Goal: Task Accomplishment & Management: Manage account settings

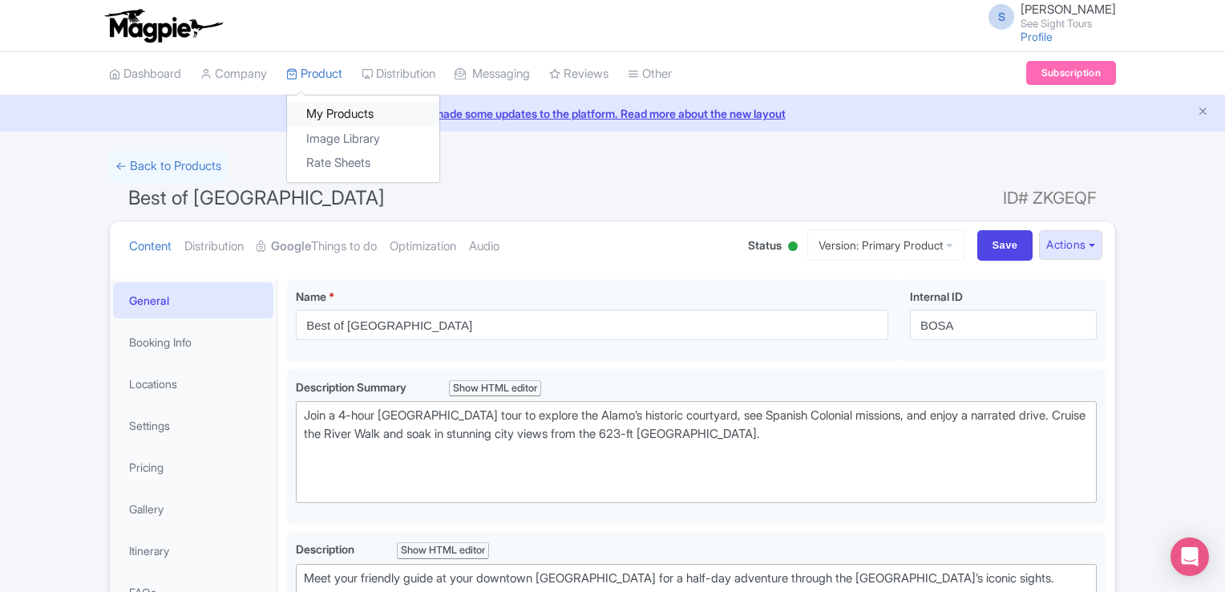
click at [340, 104] on link "My Products" at bounding box center [363, 114] width 152 height 25
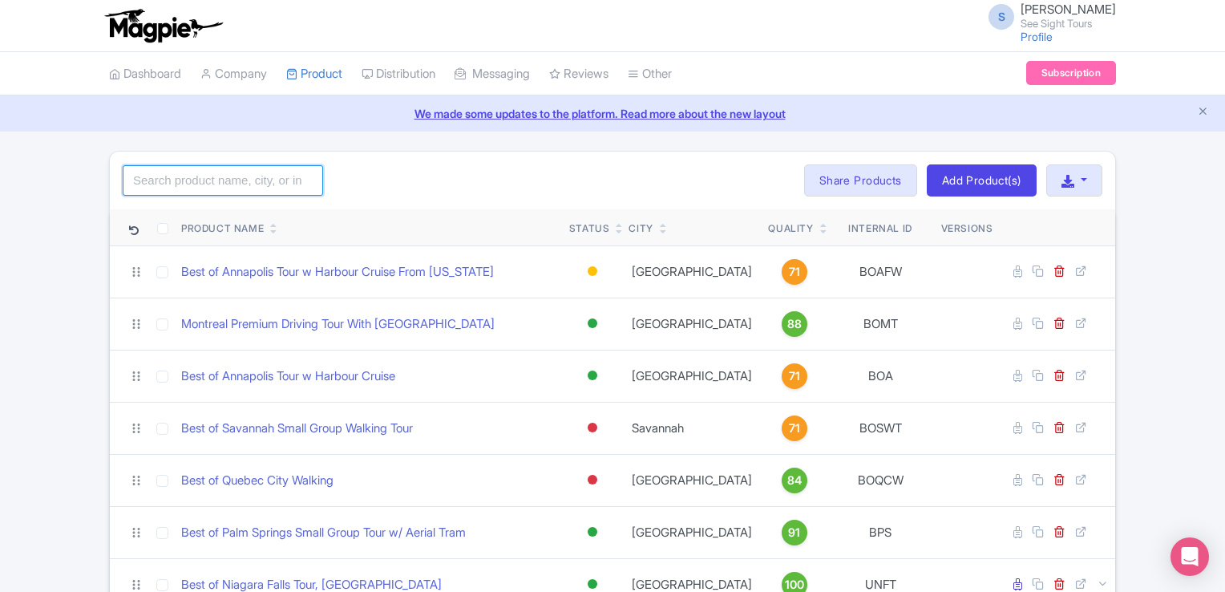
click at [221, 180] on input "search" at bounding box center [223, 180] width 200 height 30
type input "summit"
click button "Search" at bounding box center [0, 0] width 0 height 0
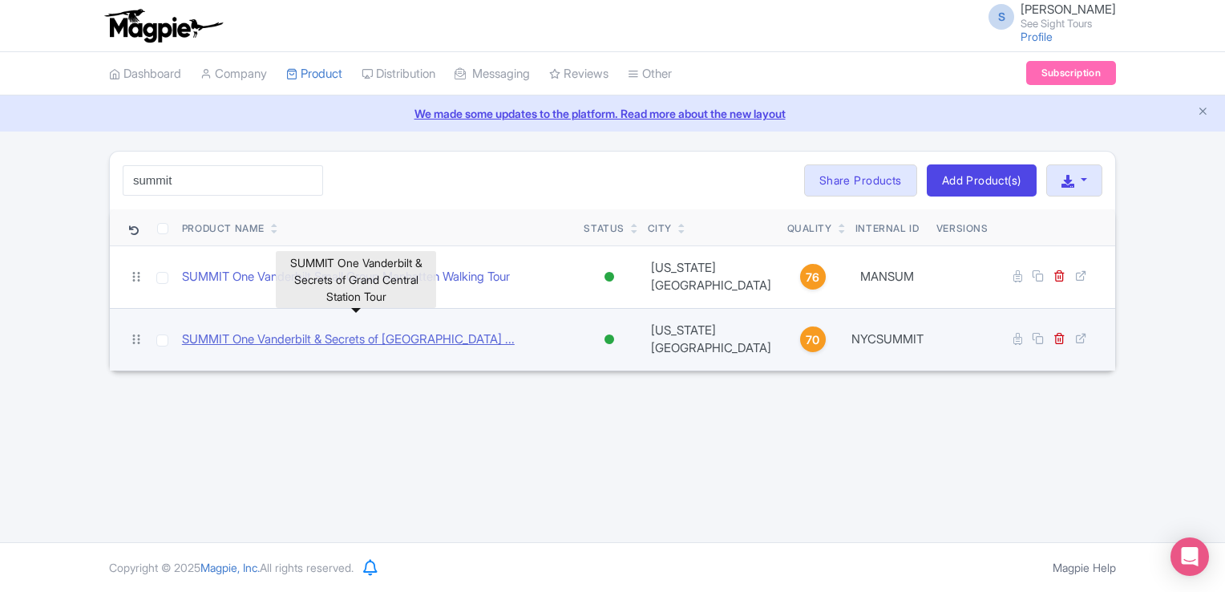
click at [435, 330] on link "SUMMIT One Vanderbilt & Secrets of Grand Central Station ..." at bounding box center [348, 339] width 333 height 18
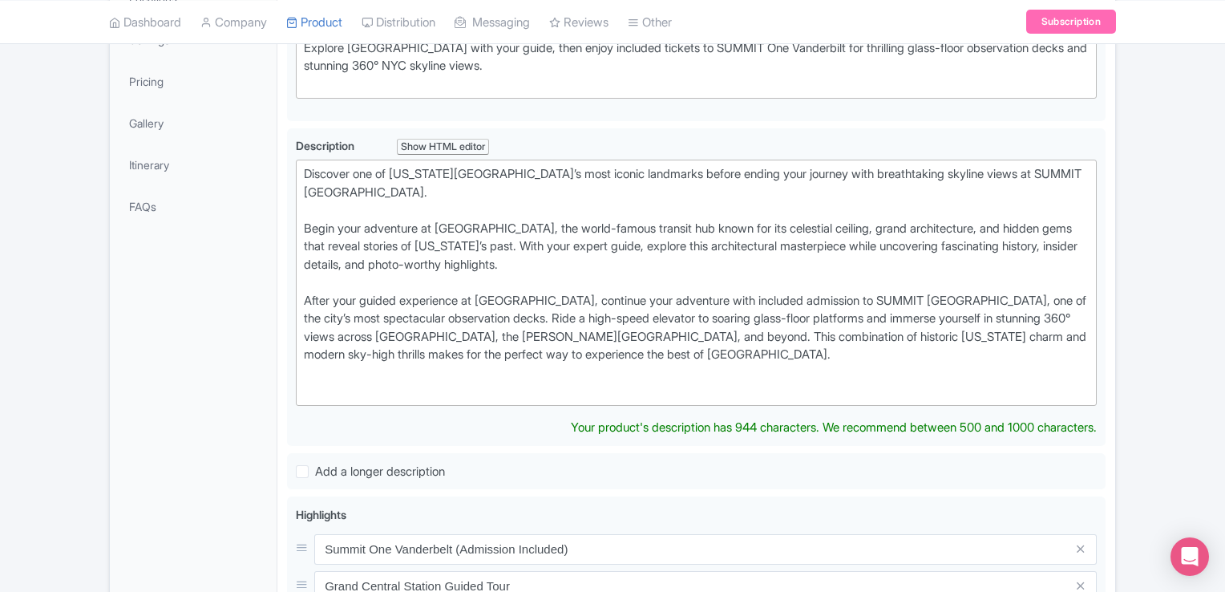
scroll to position [65, 0]
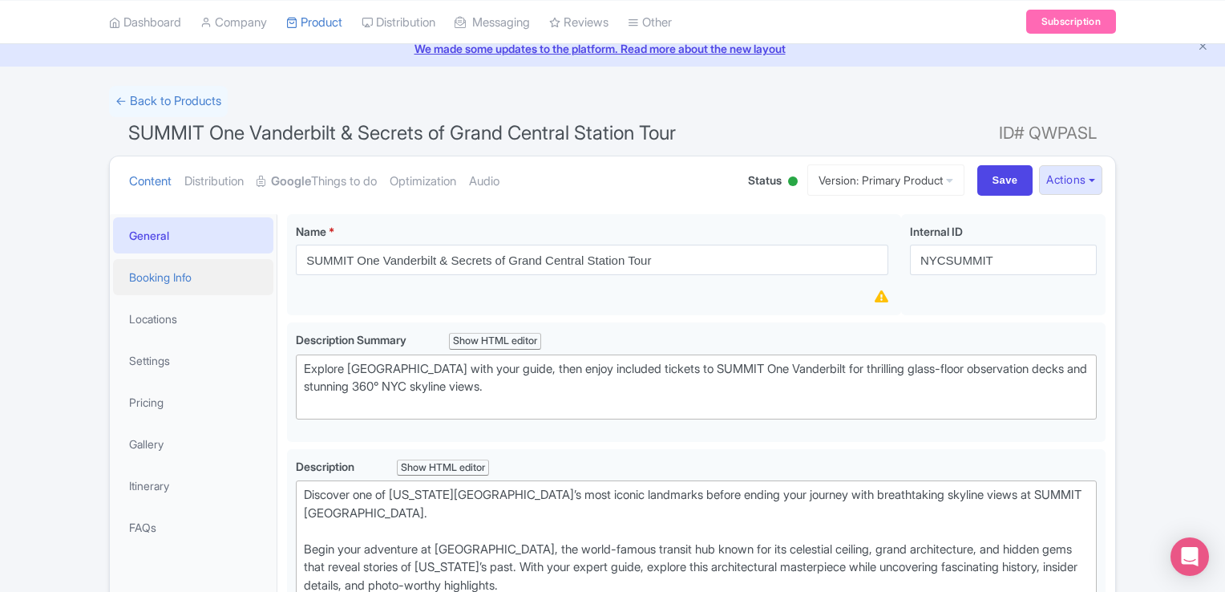
click at [158, 273] on link "Booking Info" at bounding box center [193, 277] width 160 height 36
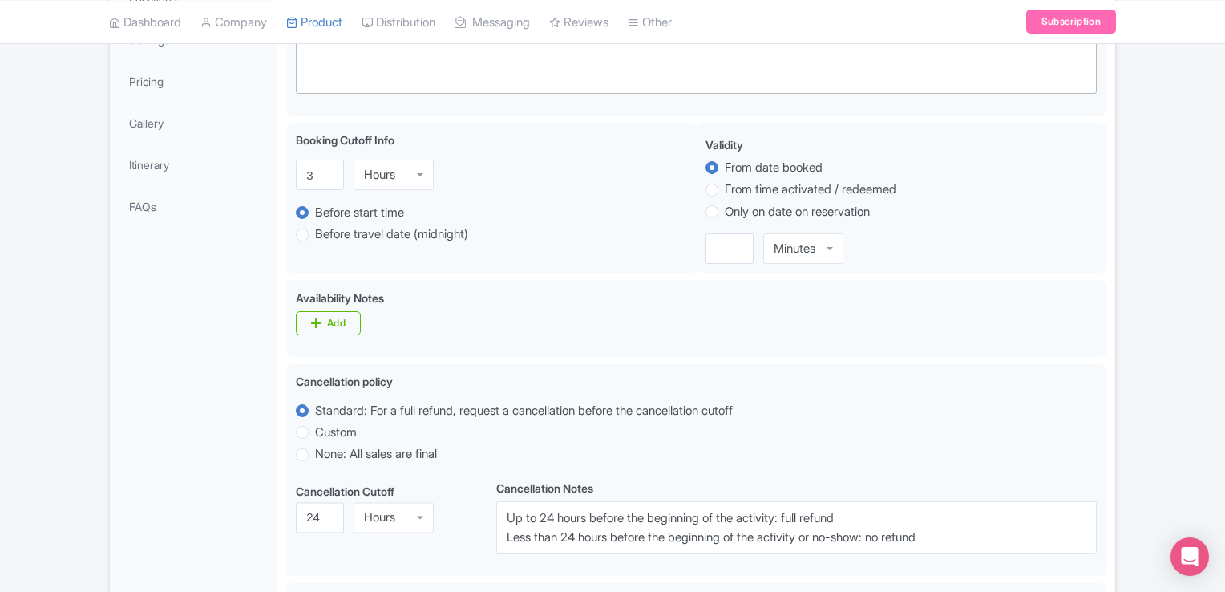
scroll to position [0, 0]
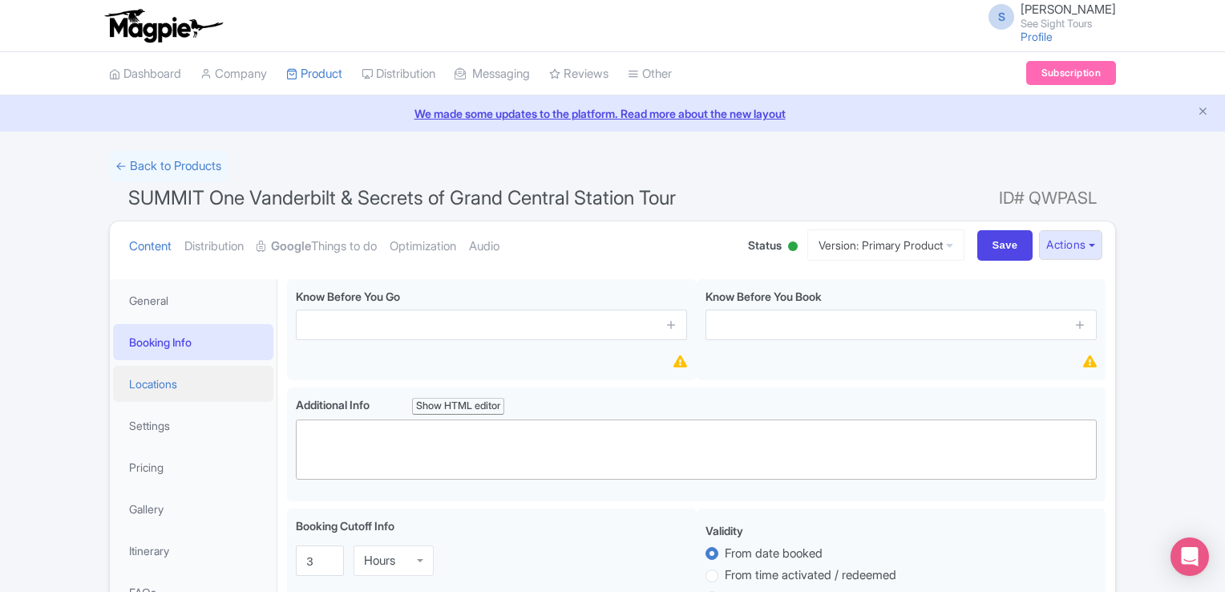
click at [151, 391] on link "Locations" at bounding box center [193, 384] width 160 height 36
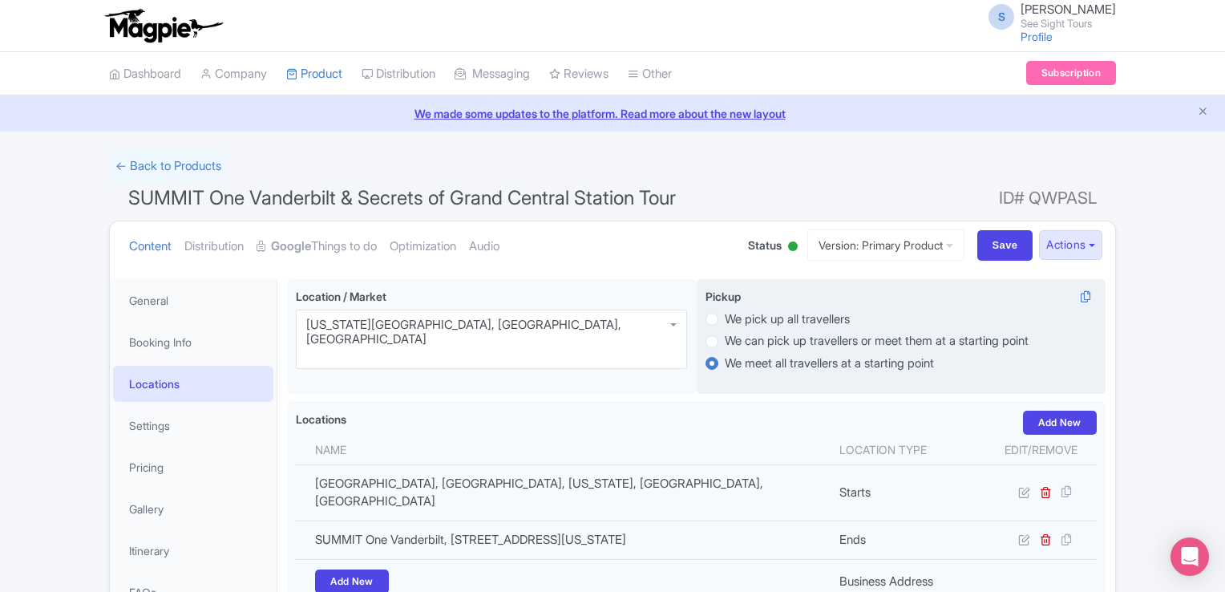
scroll to position [160, 0]
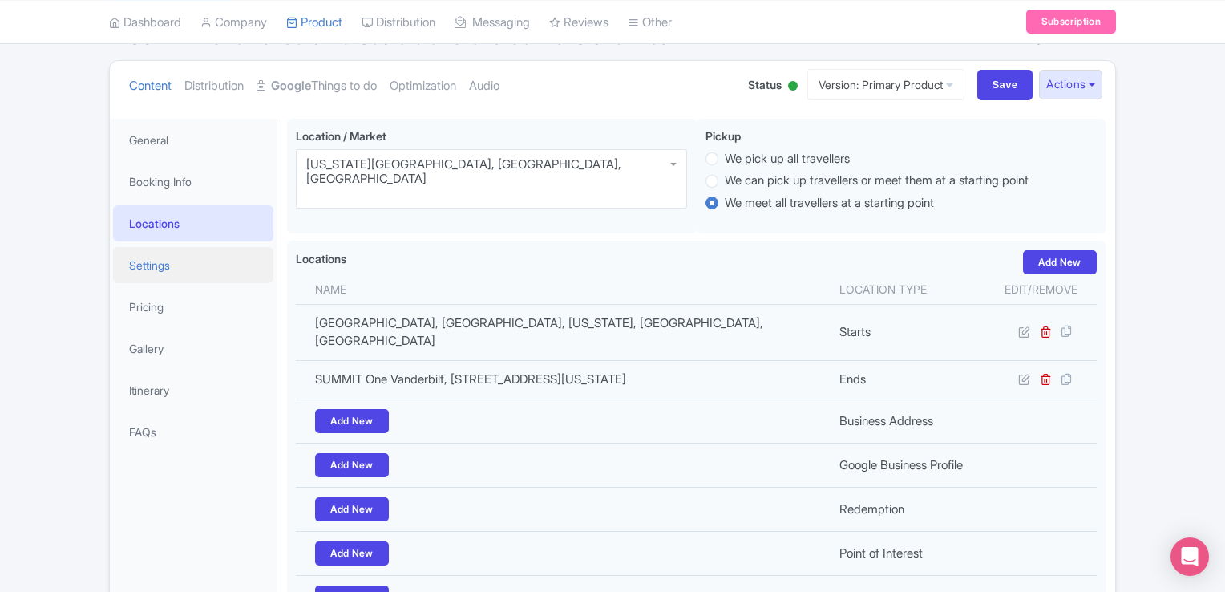
click at [144, 256] on link "Settings" at bounding box center [193, 265] width 160 height 36
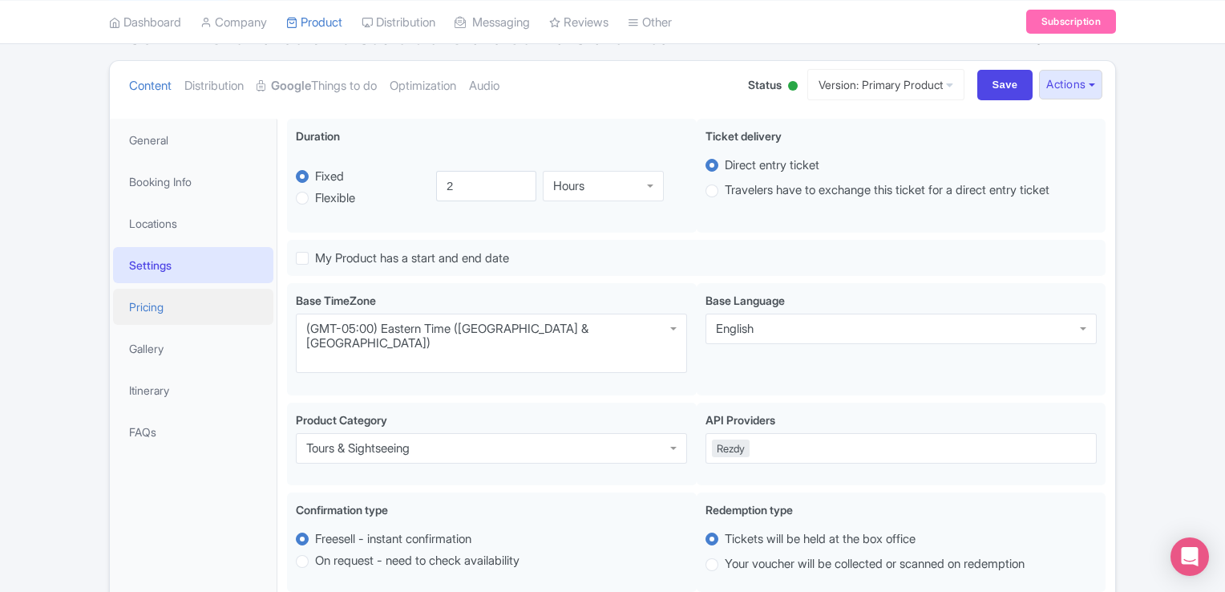
click at [136, 296] on link "Pricing" at bounding box center [193, 307] width 160 height 36
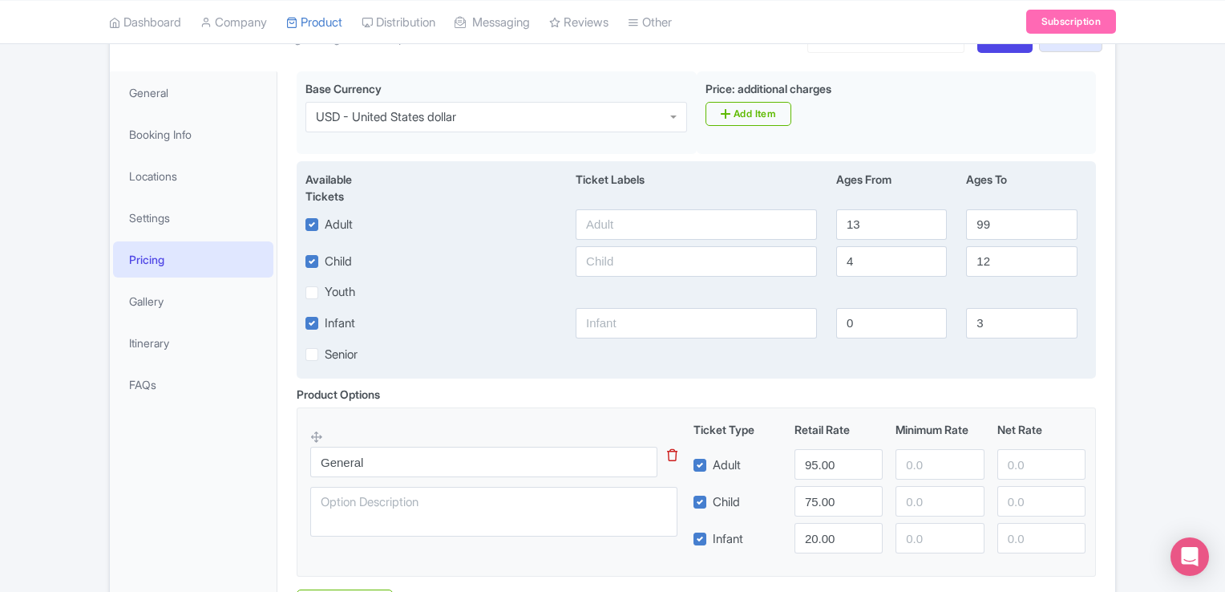
scroll to position [241, 0]
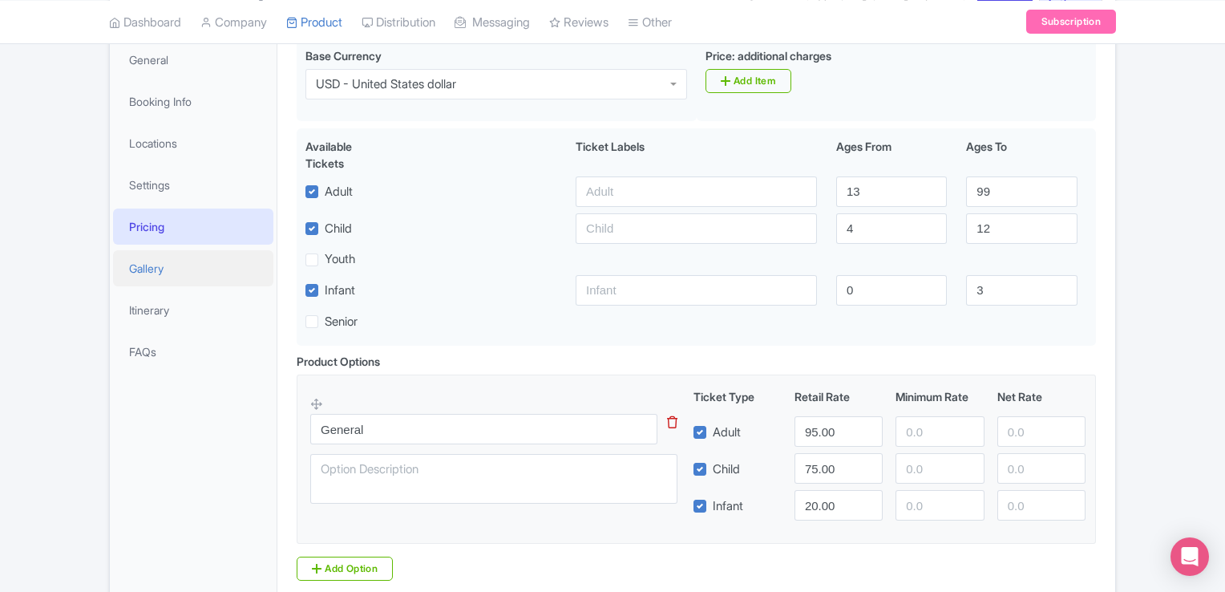
click at [113, 267] on link "Gallery" at bounding box center [193, 268] width 160 height 36
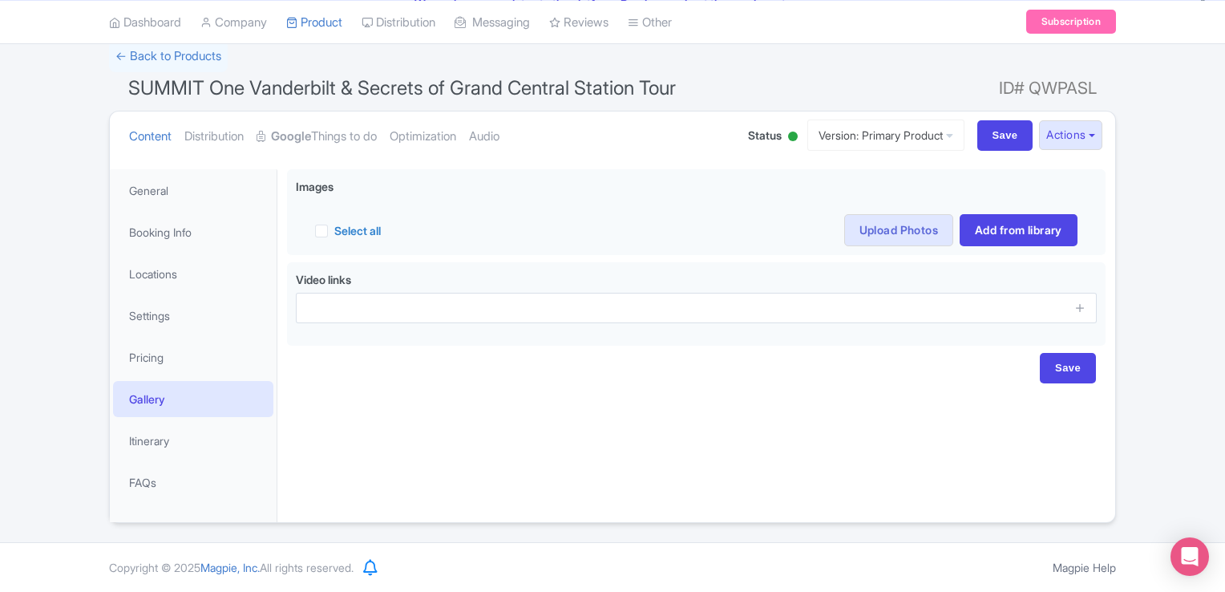
scroll to position [109, 0]
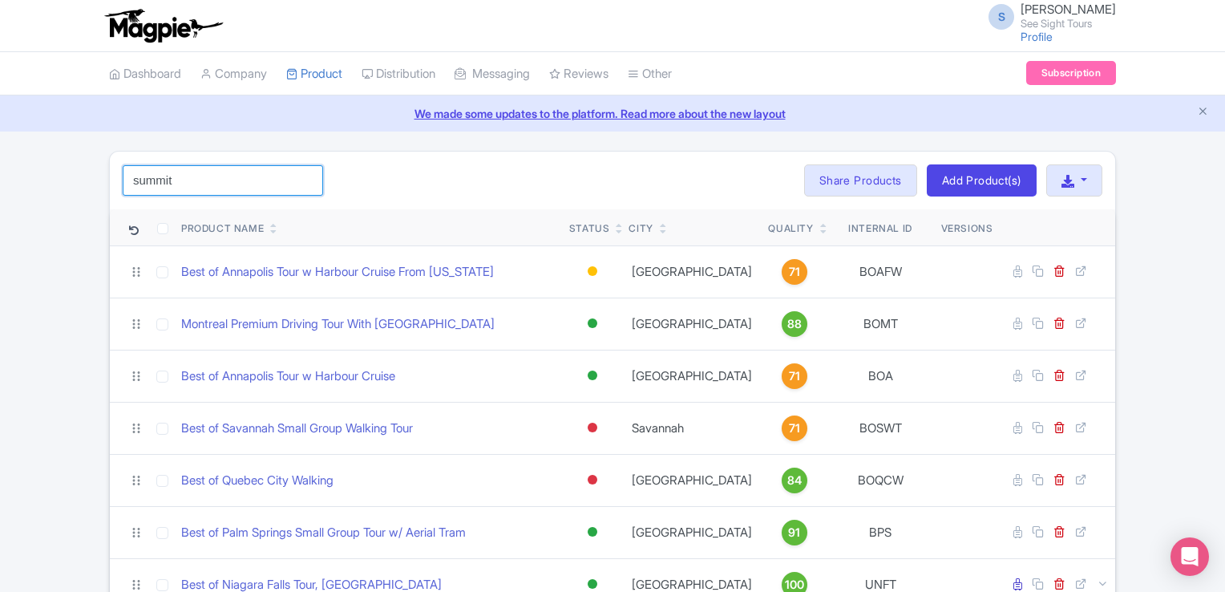
click at [202, 174] on input "summit" at bounding box center [223, 180] width 200 height 30
click button "Search" at bounding box center [0, 0] width 0 height 0
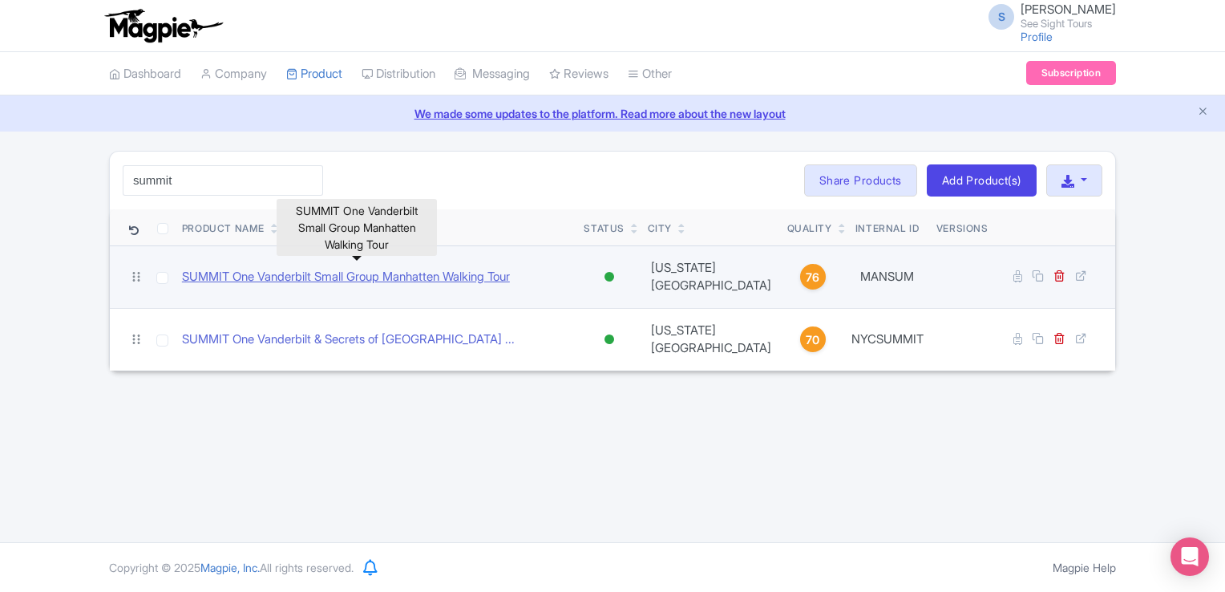
click at [375, 270] on link "SUMMIT One Vanderbilt Small Group Manhatten Walking Tour" at bounding box center [346, 277] width 328 height 18
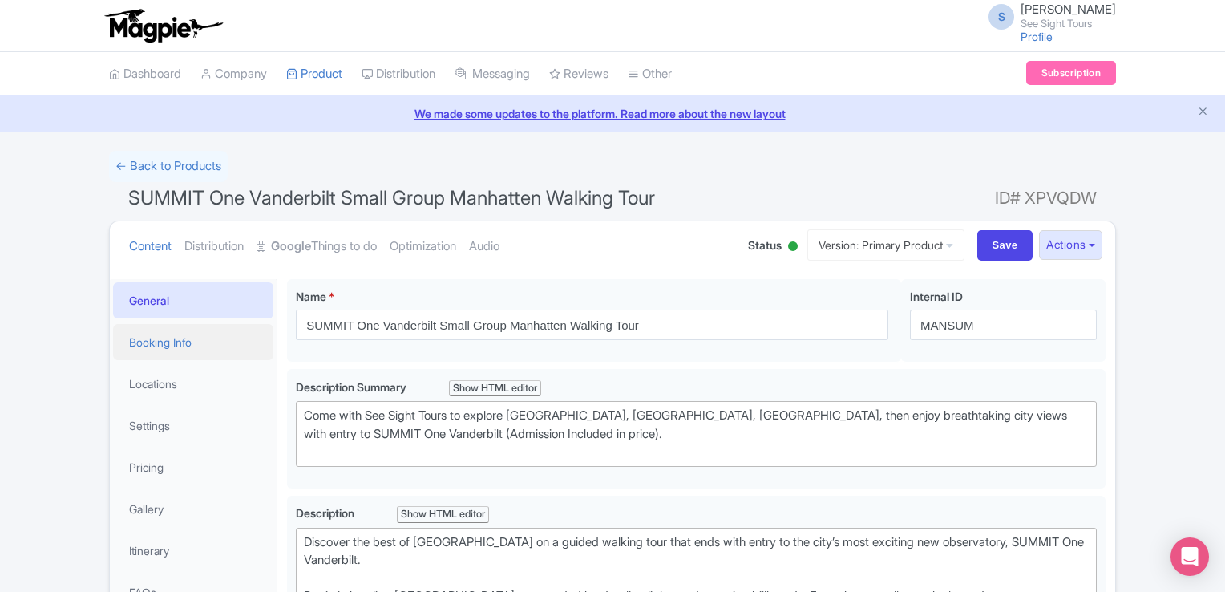
click at [165, 350] on link "Booking Info" at bounding box center [193, 342] width 160 height 36
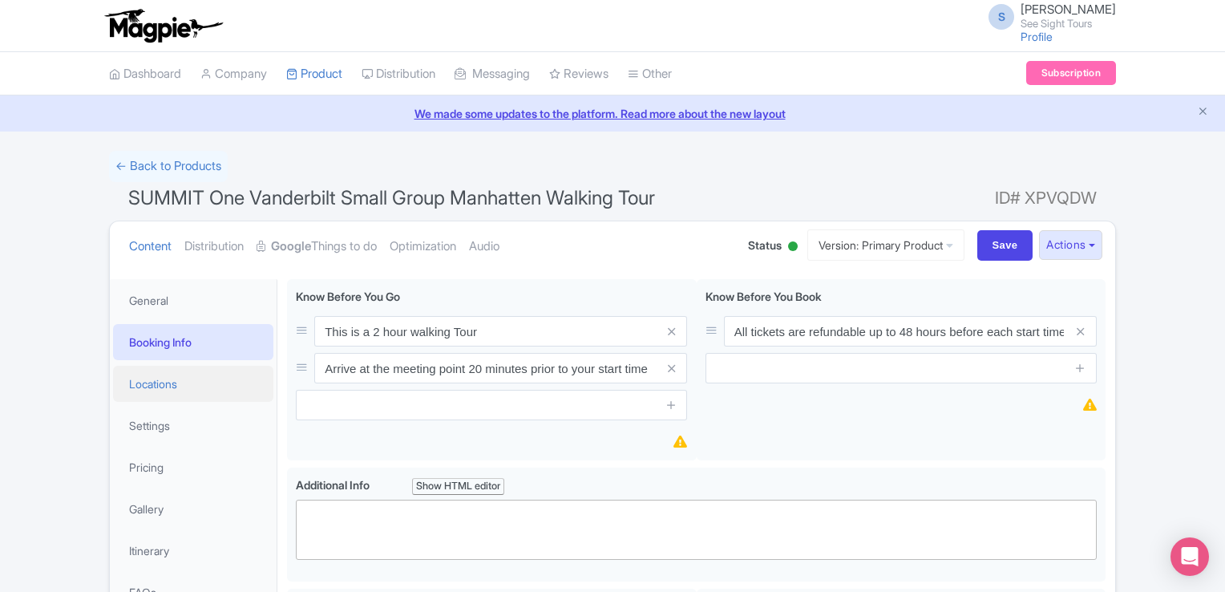
click at [160, 383] on link "Locations" at bounding box center [193, 384] width 160 height 36
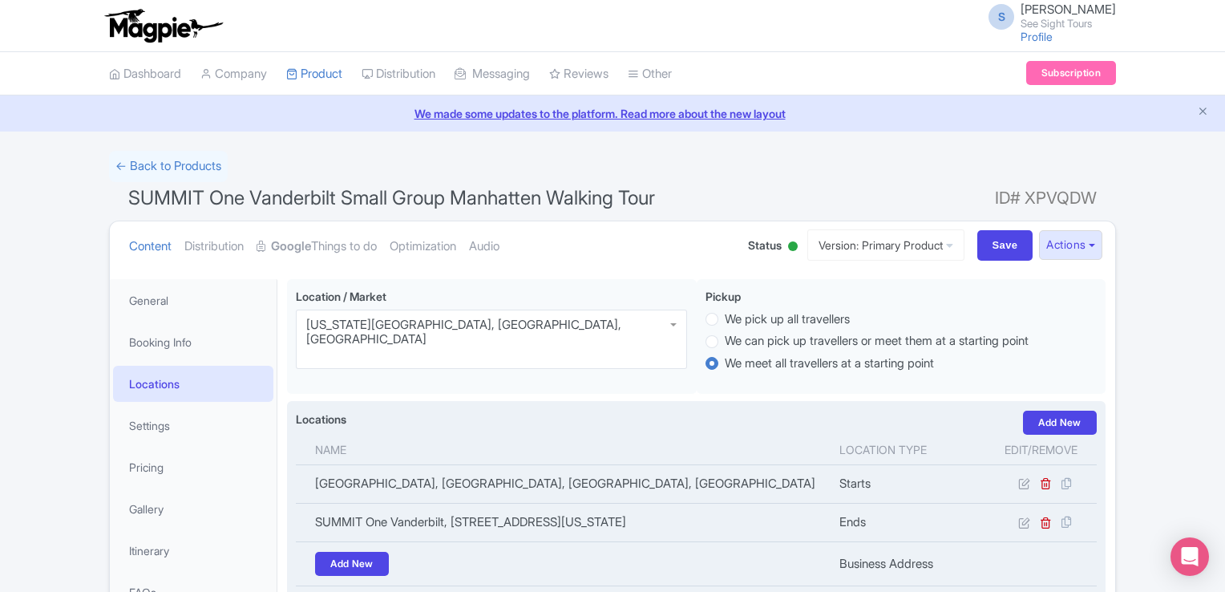
scroll to position [80, 0]
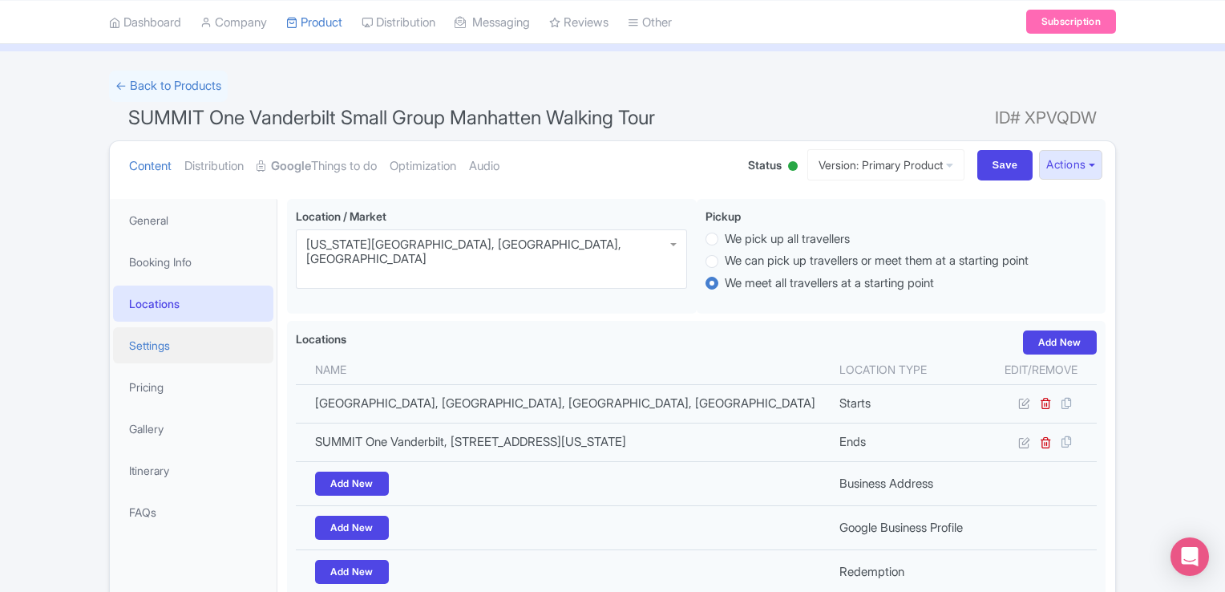
click at [173, 342] on link "Settings" at bounding box center [193, 345] width 160 height 36
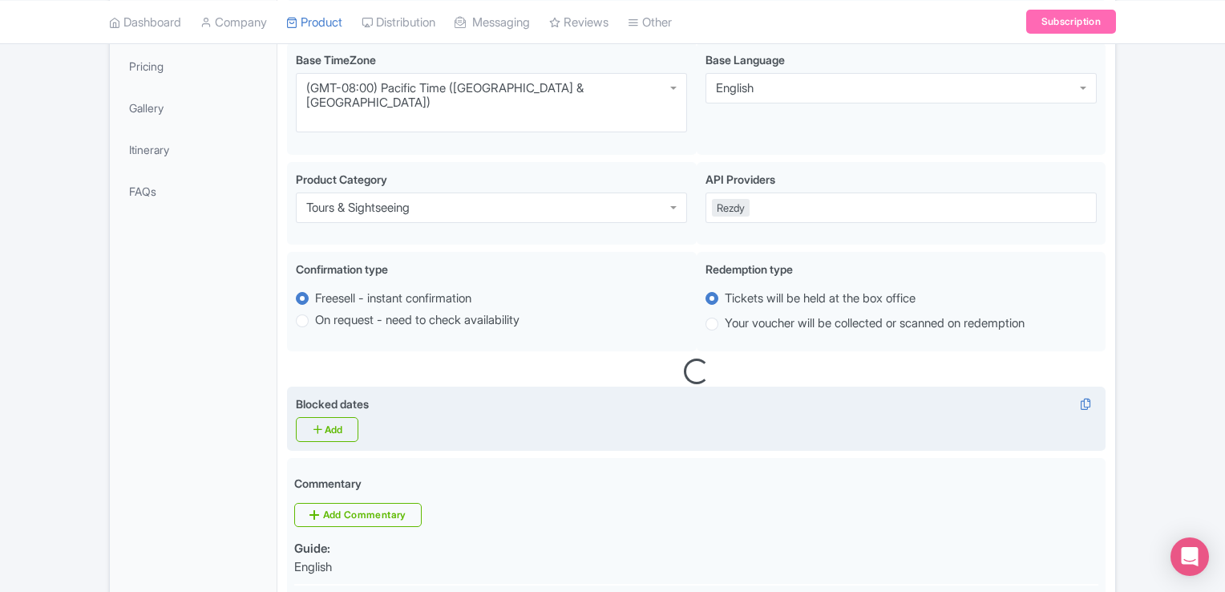
scroll to position [160, 0]
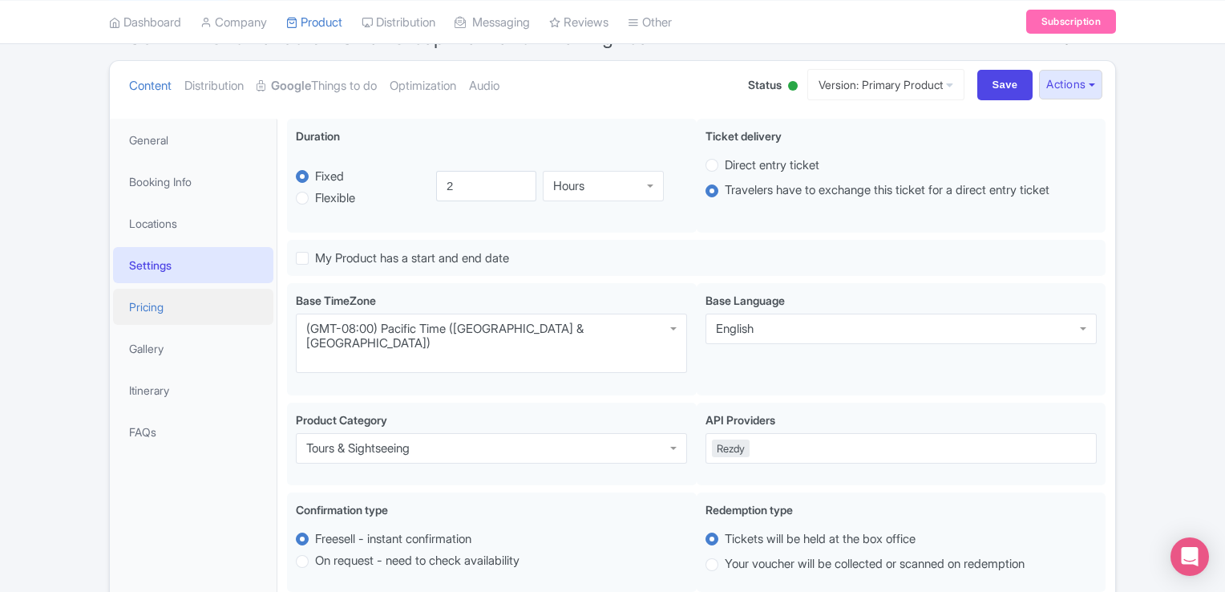
click at [176, 310] on link "Pricing" at bounding box center [193, 307] width 160 height 36
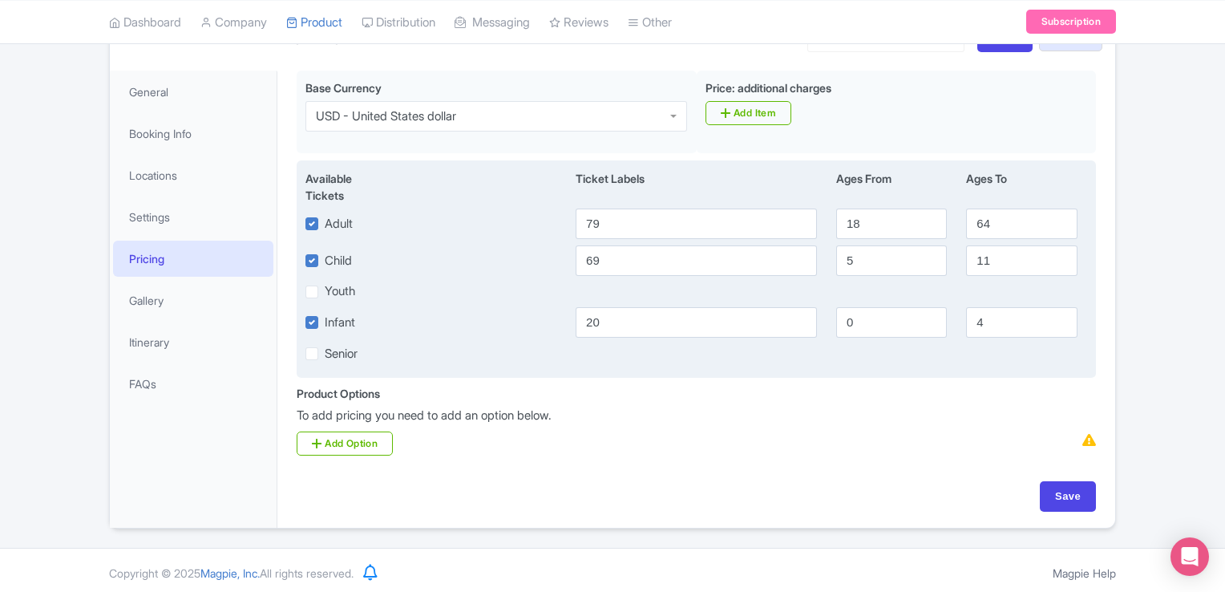
scroll to position [213, 0]
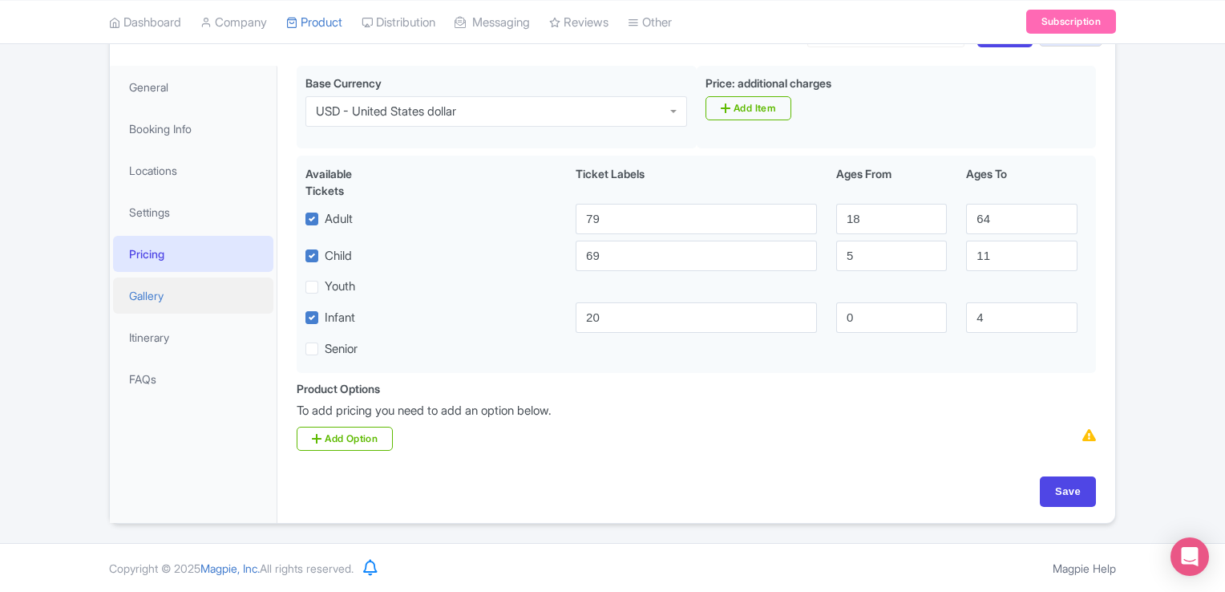
click at [170, 290] on link "Gallery" at bounding box center [193, 295] width 160 height 36
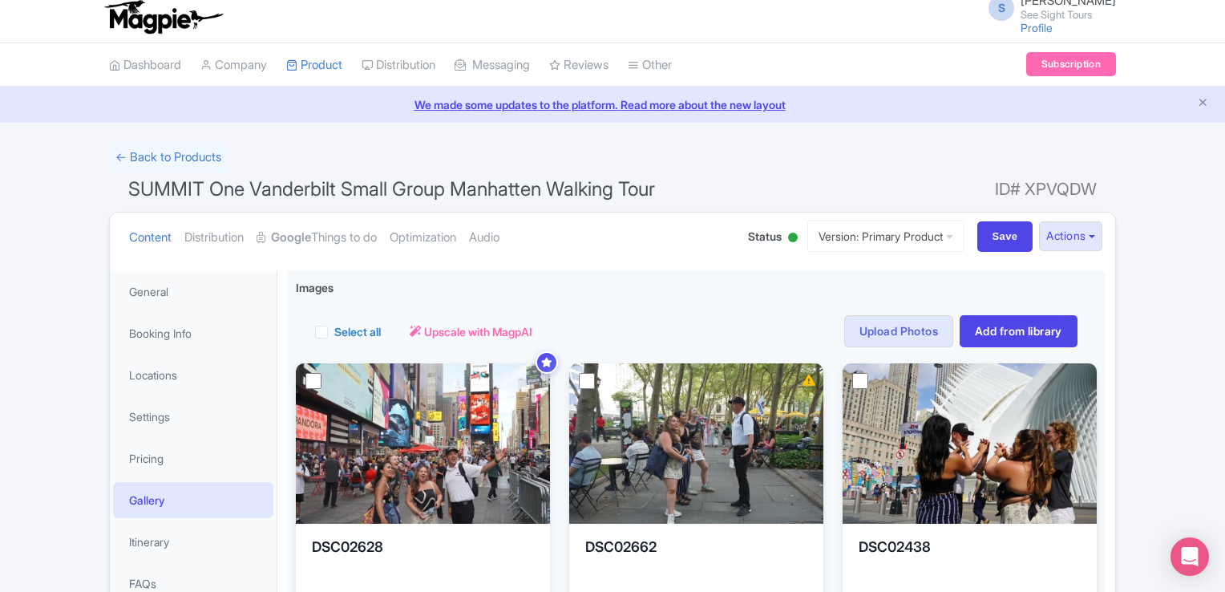
scroll to position [0, 0]
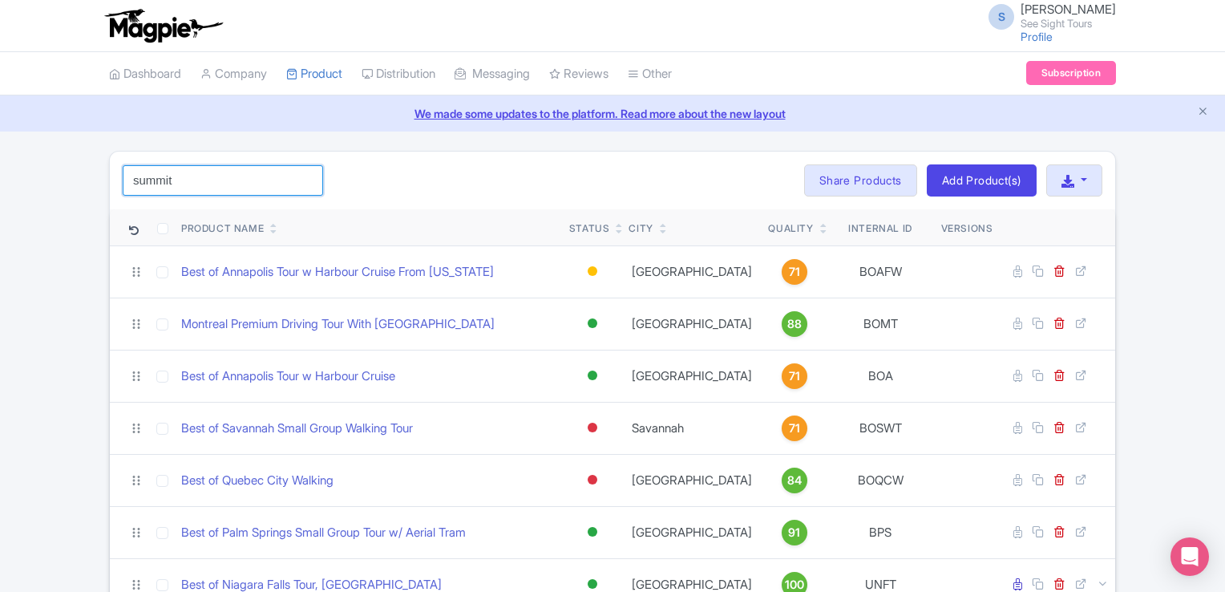
click at [212, 174] on input "summit" at bounding box center [223, 180] width 200 height 30
click button "Search" at bounding box center [0, 0] width 0 height 0
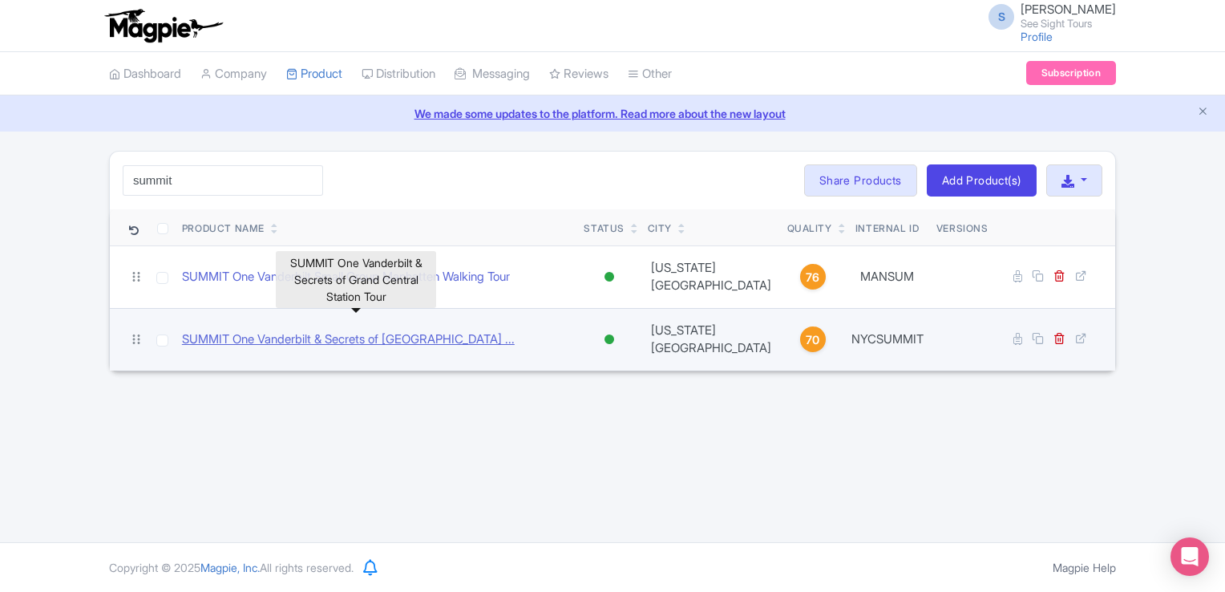
click at [398, 330] on link "SUMMIT One Vanderbilt & Secrets of [GEOGRAPHIC_DATA] ..." at bounding box center [348, 339] width 333 height 18
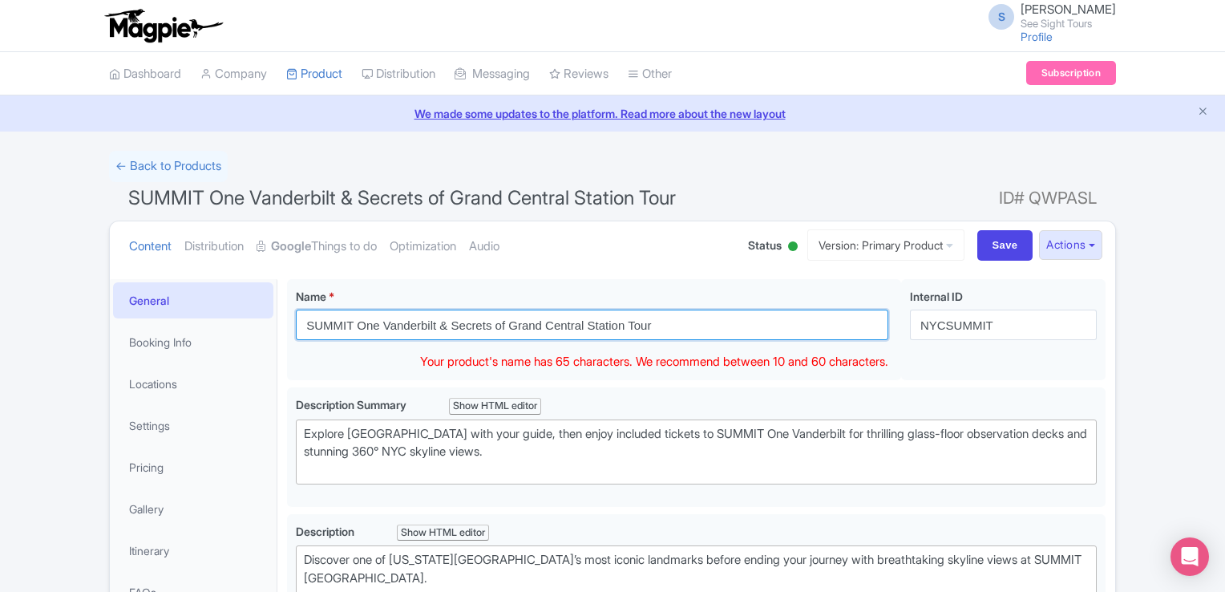
drag, startPoint x: 674, startPoint y: 322, endPoint x: 263, endPoint y: 320, distance: 410.6
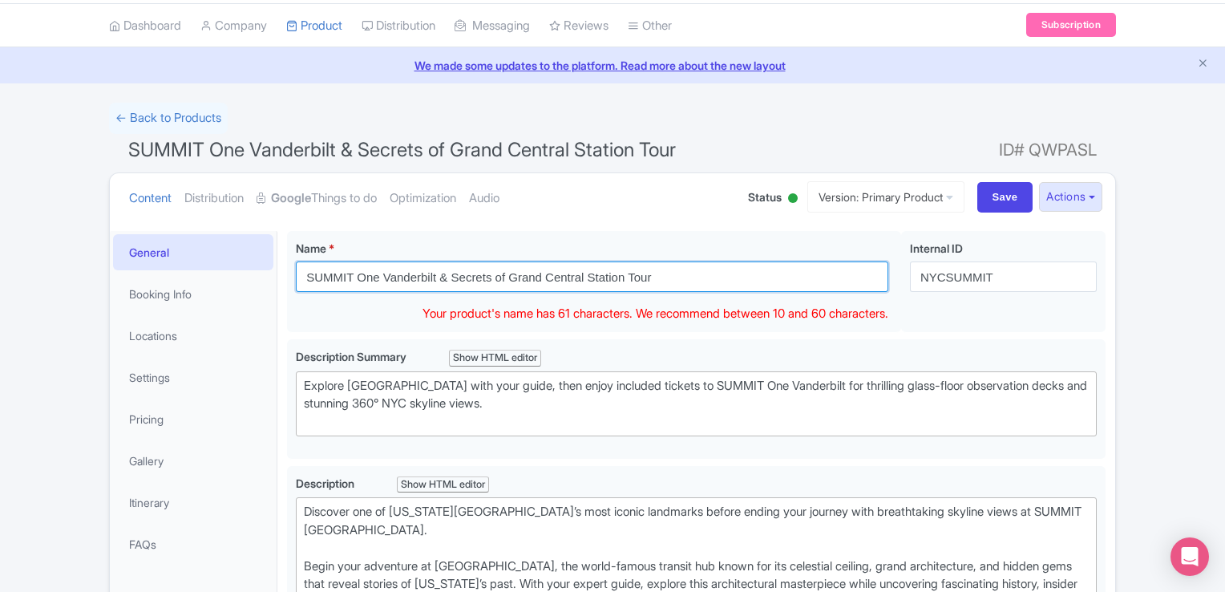
scroll to position [47, 0]
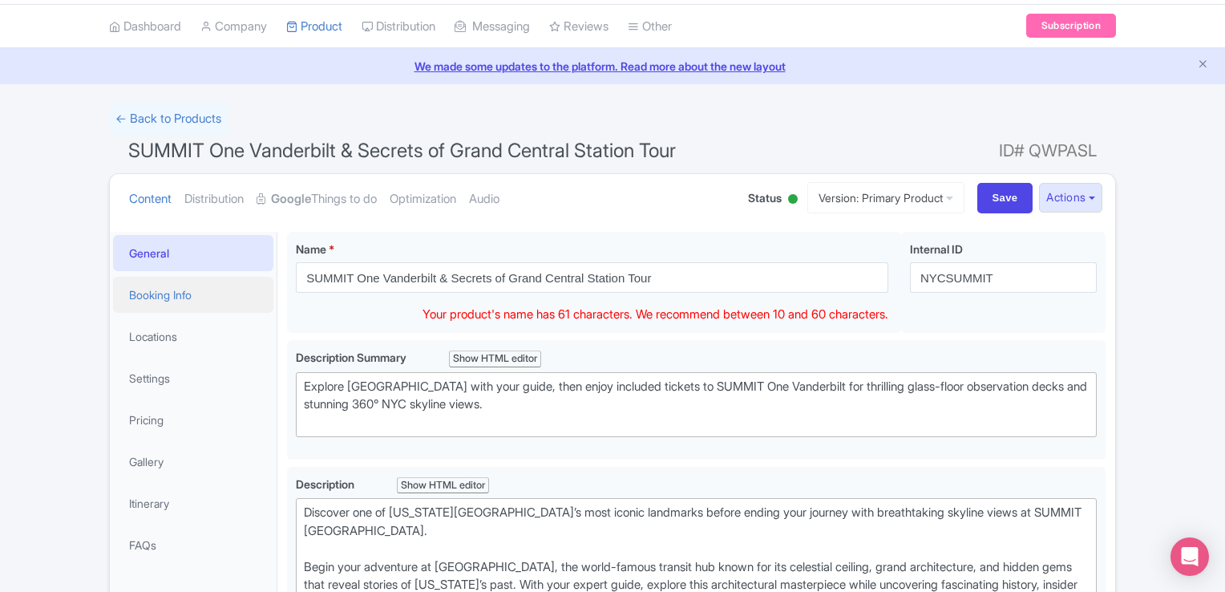
click at [170, 304] on link "Booking Info" at bounding box center [193, 295] width 160 height 36
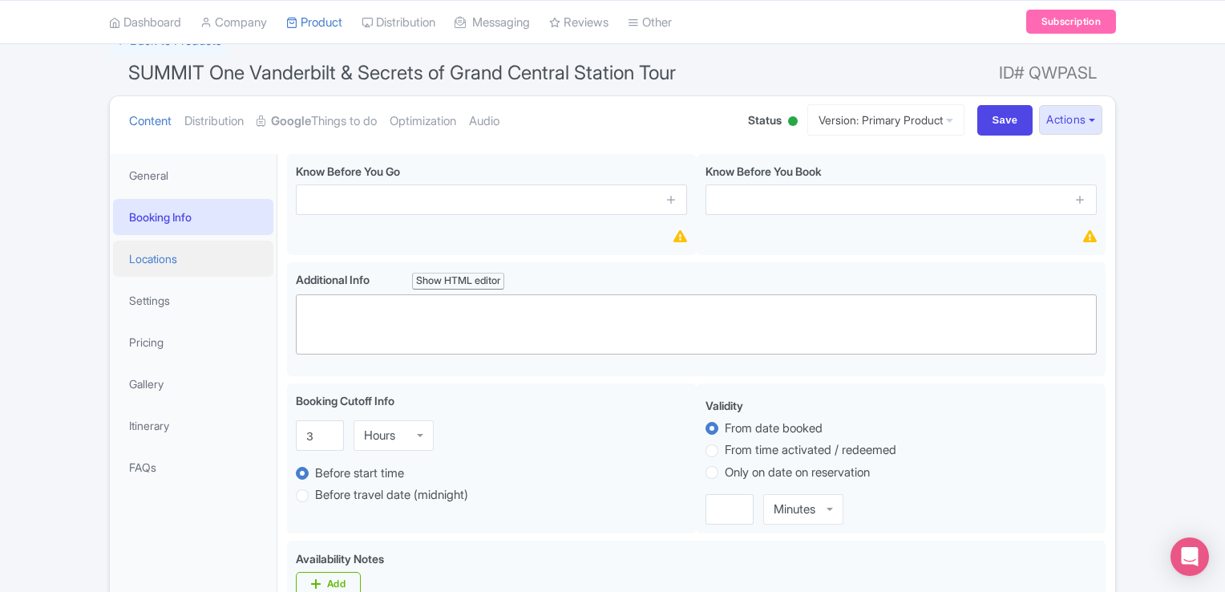
scroll to position [108, 0]
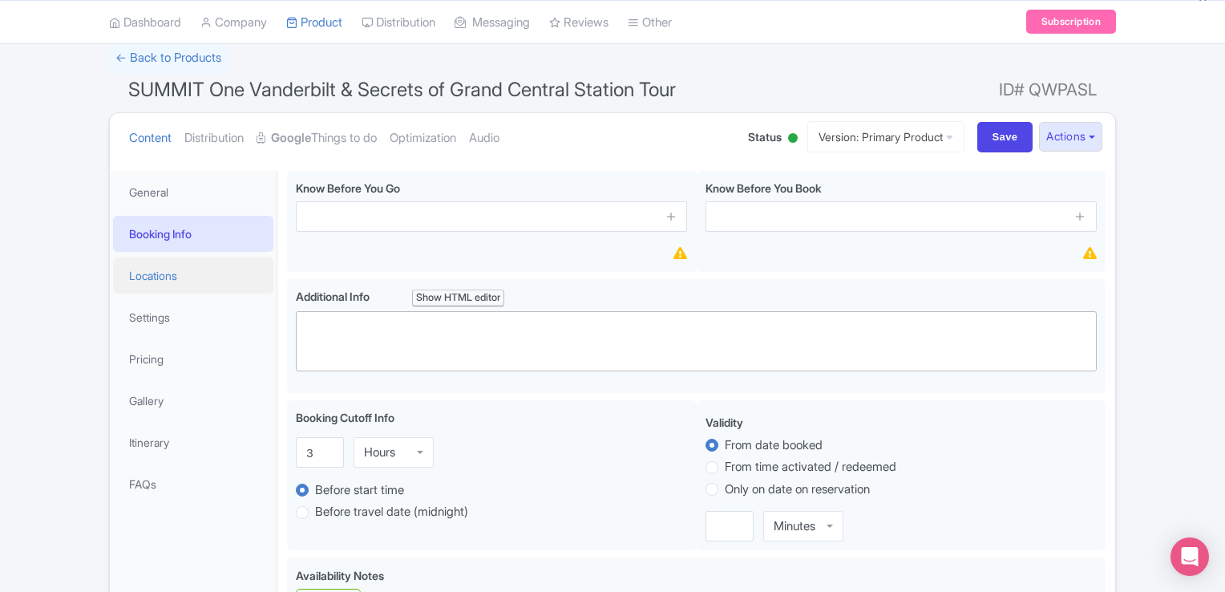
click at [160, 277] on link "Locations" at bounding box center [193, 275] width 160 height 36
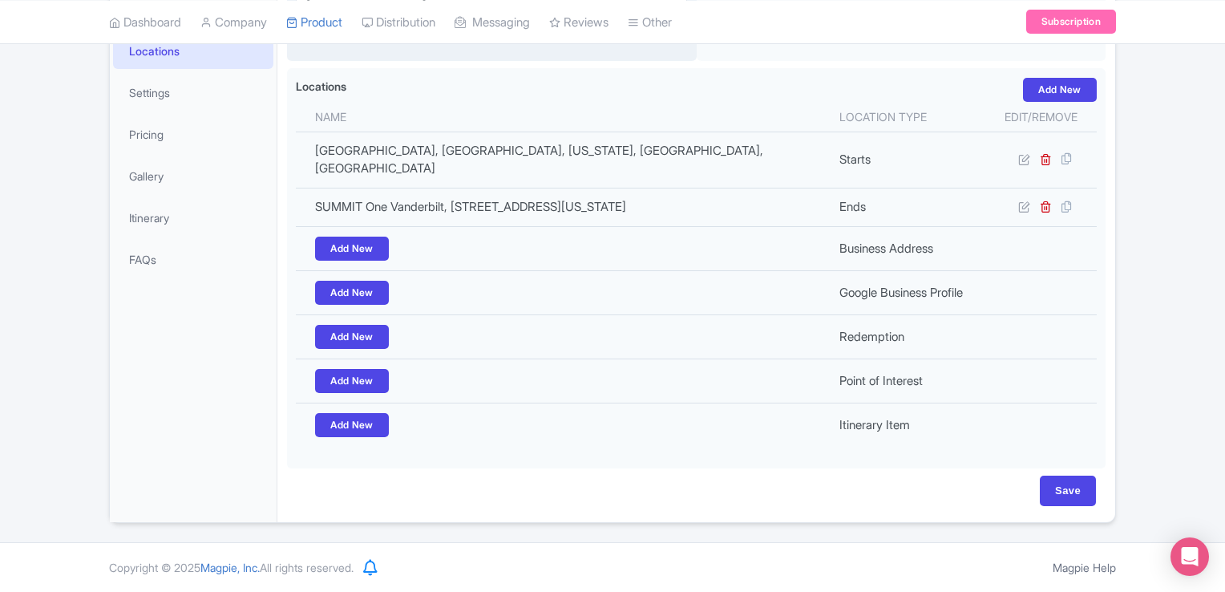
scroll to position [0, 0]
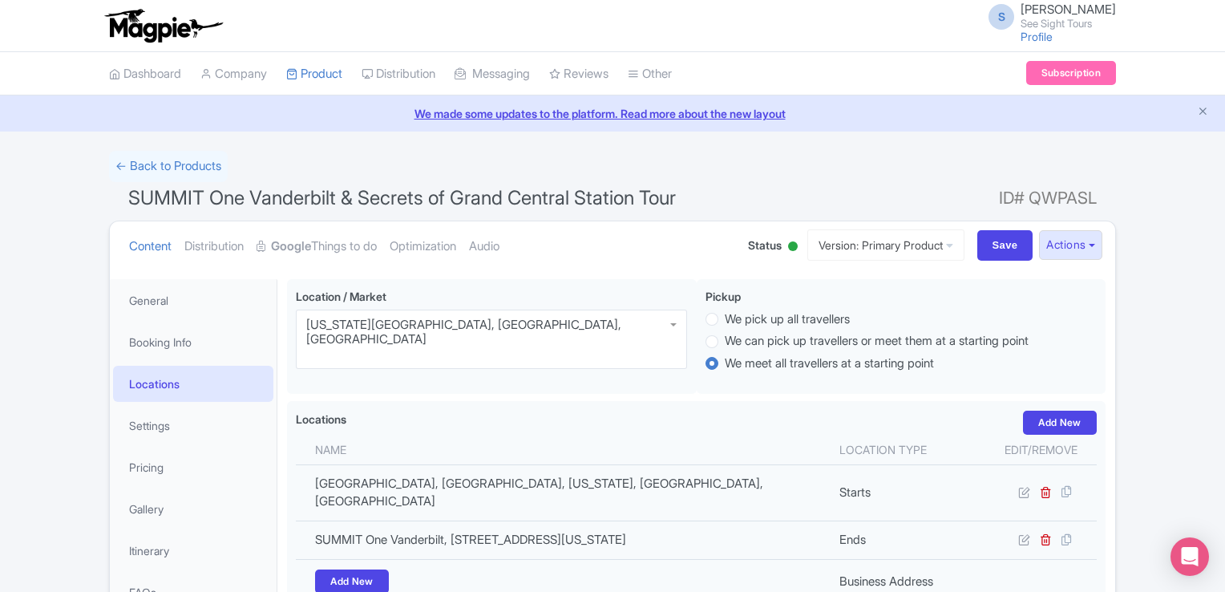
click at [484, 247] on ul "Content Distribution Google Things to do Optimization Audio" at bounding box center [423, 245] width 600 height 49
click at [419, 245] on link "Optimization" at bounding box center [423, 246] width 67 height 51
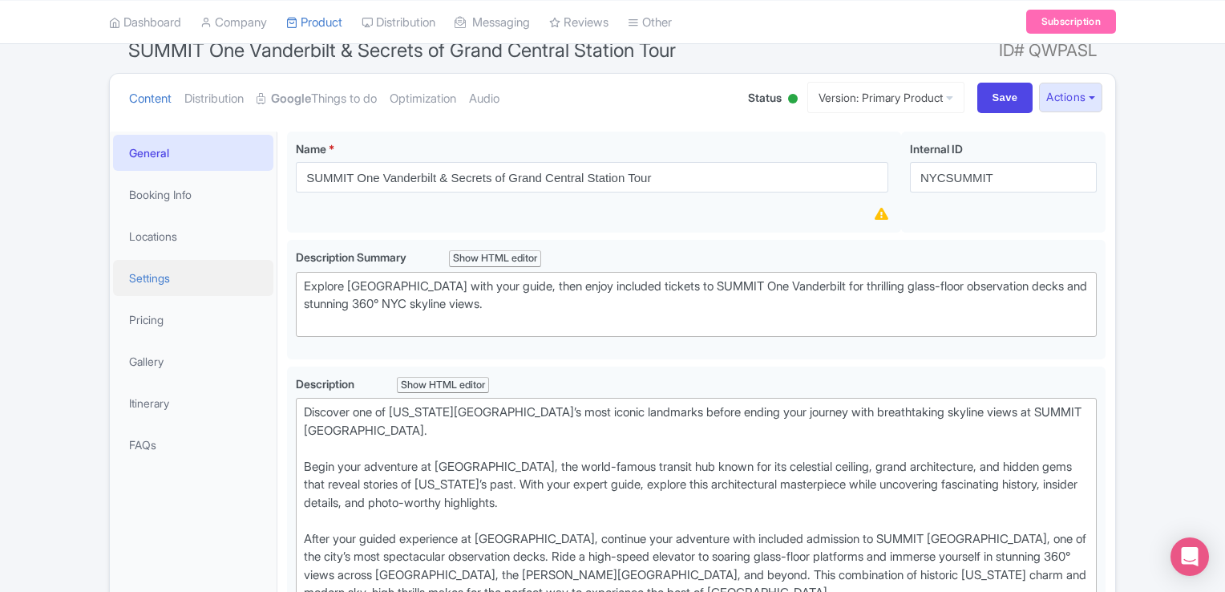
scroll to position [80, 0]
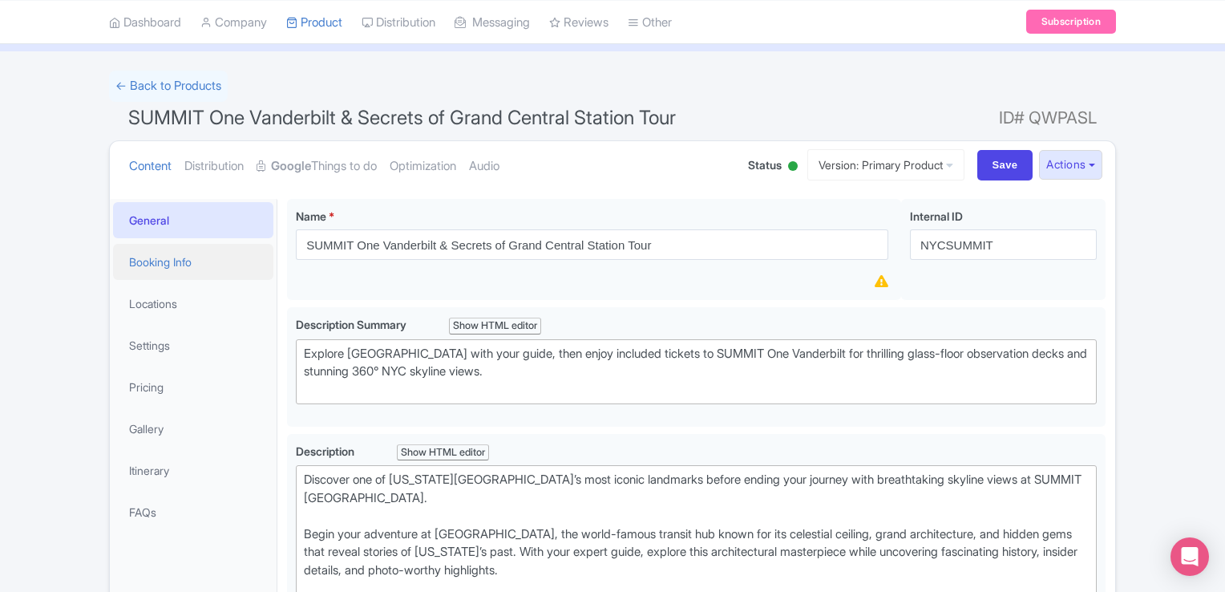
click at [170, 267] on link "Booking Info" at bounding box center [193, 262] width 160 height 36
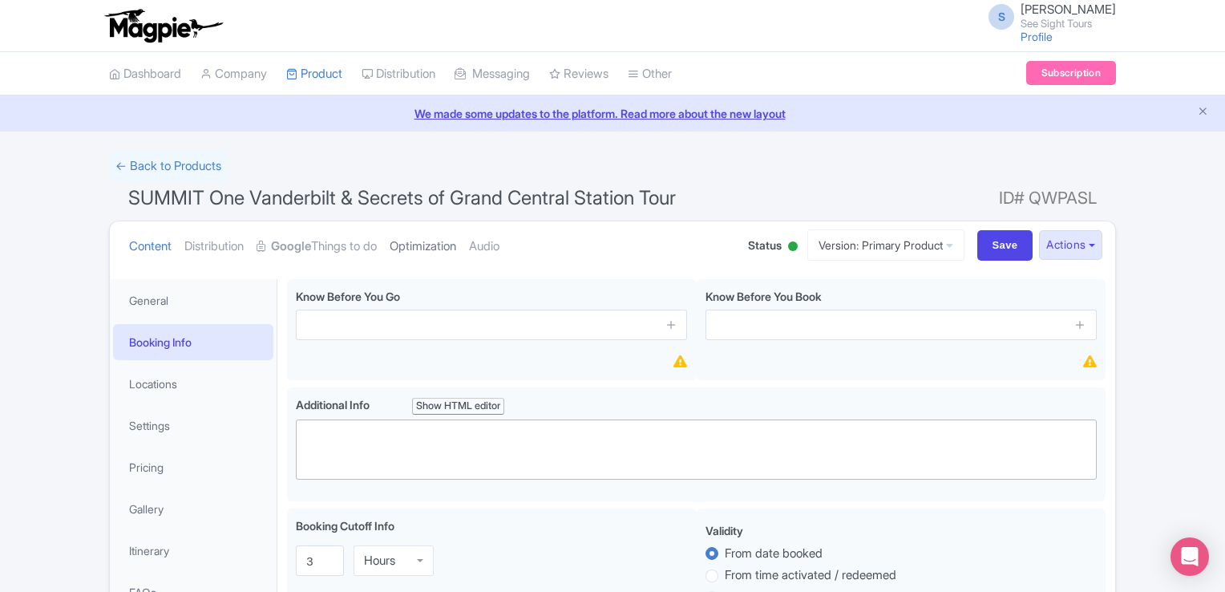
scroll to position [0, 0]
click at [449, 246] on link "Optimization" at bounding box center [423, 246] width 67 height 51
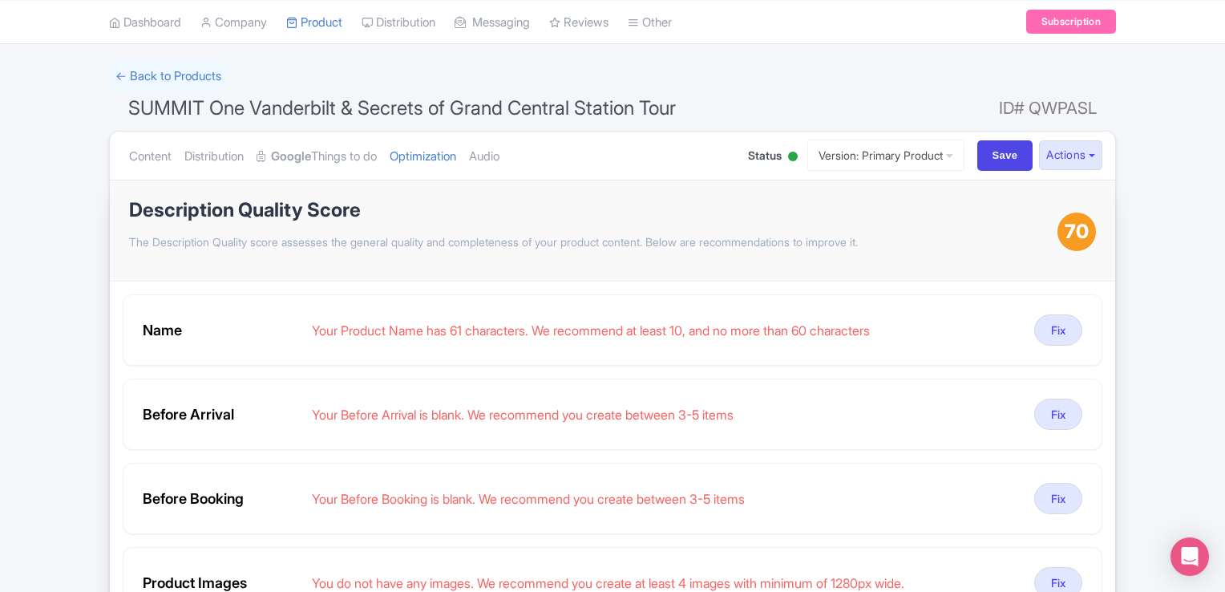
scroll to position [80, 0]
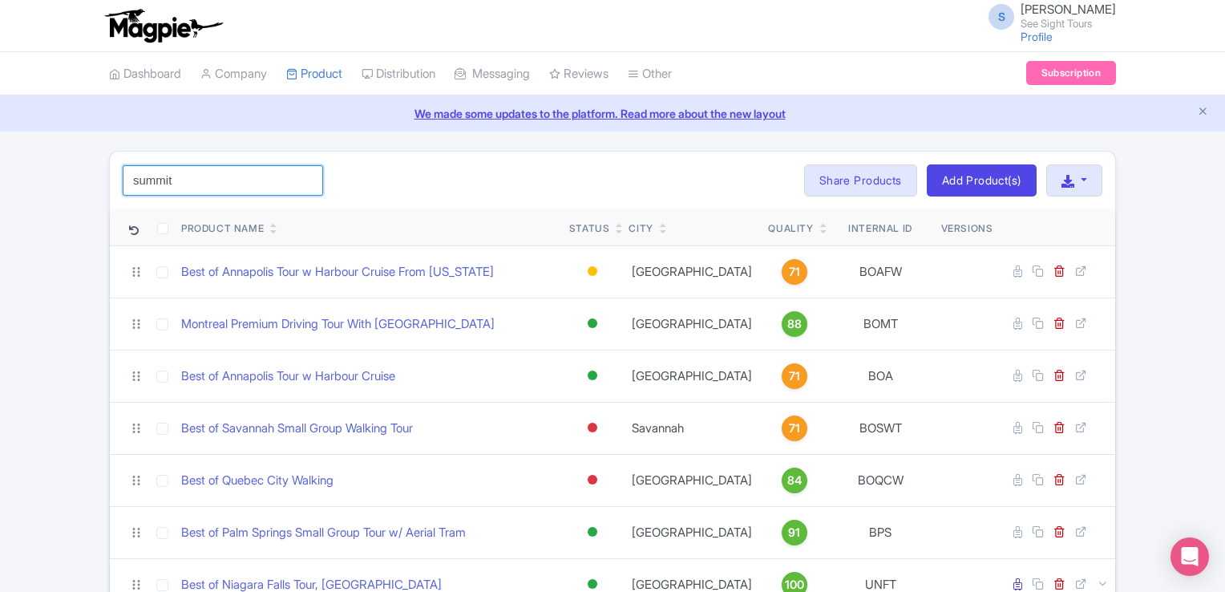
click at [200, 182] on input "summit" at bounding box center [223, 180] width 200 height 30
click button "Search" at bounding box center [0, 0] width 0 height 0
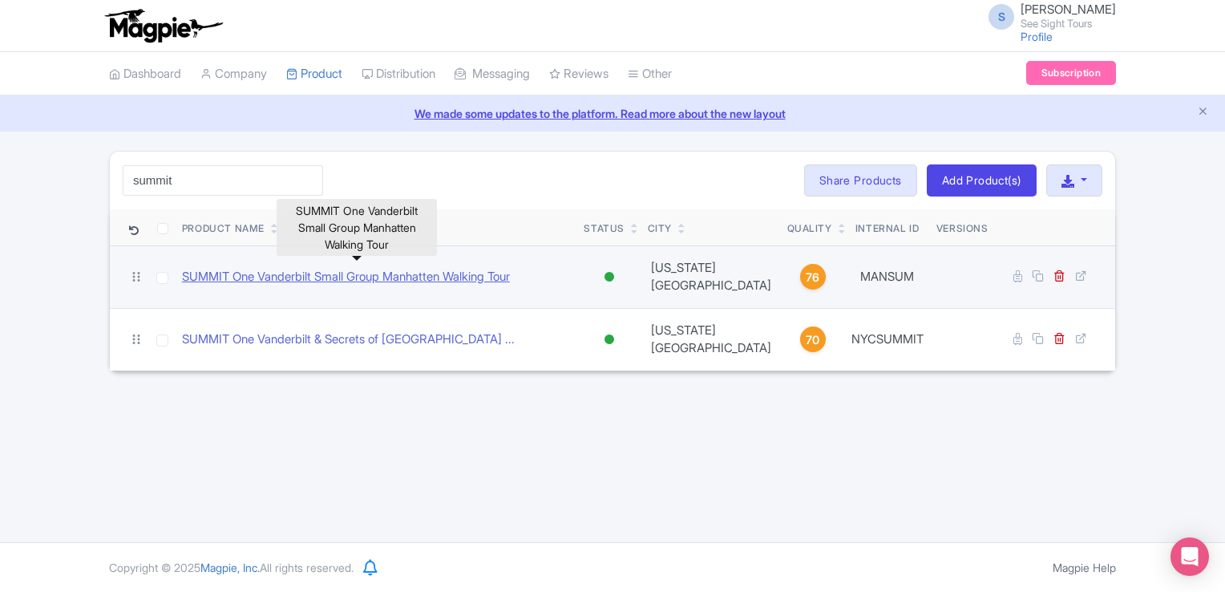
click at [336, 268] on link "SUMMIT One Vanderbilt Small Group Manhatten Walking Tour" at bounding box center [346, 277] width 328 height 18
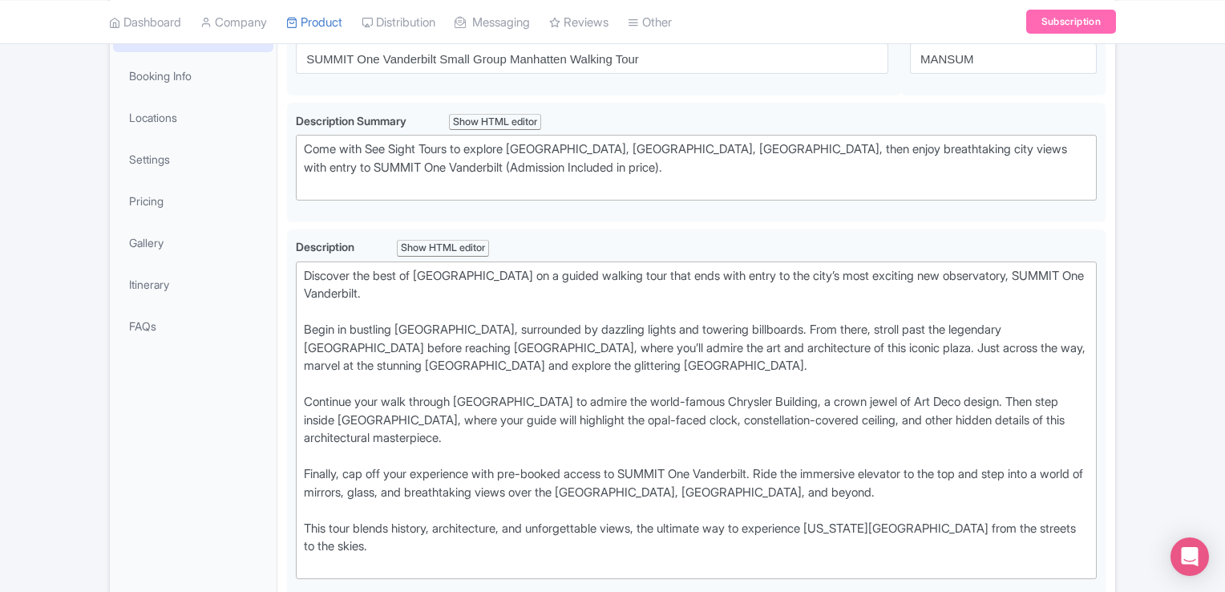
scroll to position [218, 0]
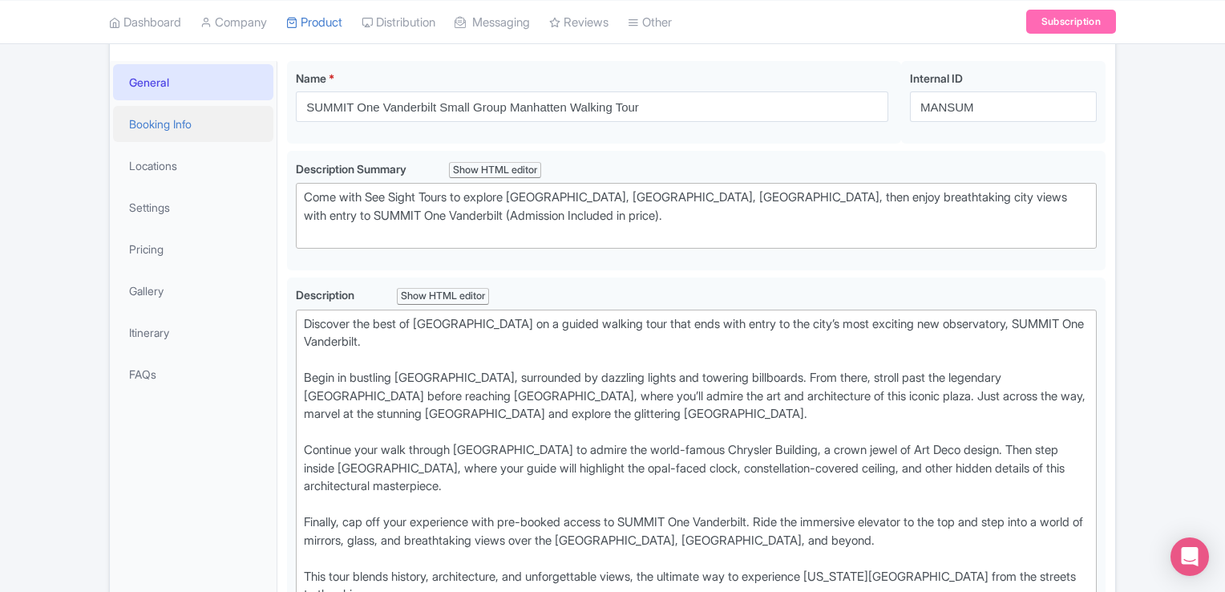
click at [138, 126] on link "Booking Info" at bounding box center [193, 124] width 160 height 36
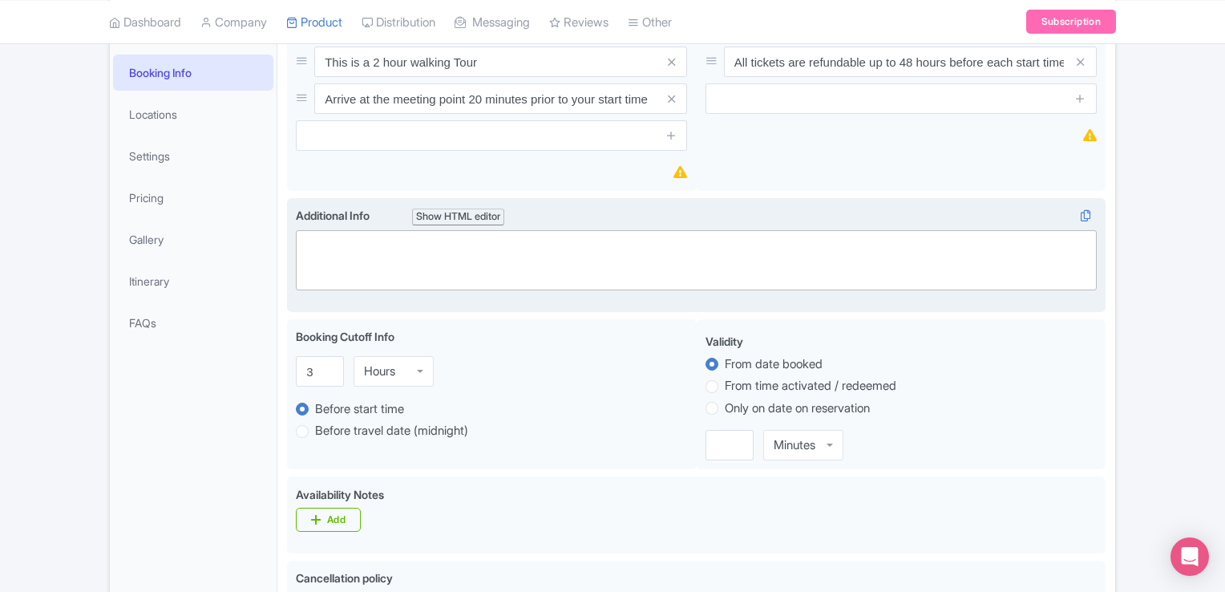
scroll to position [269, 0]
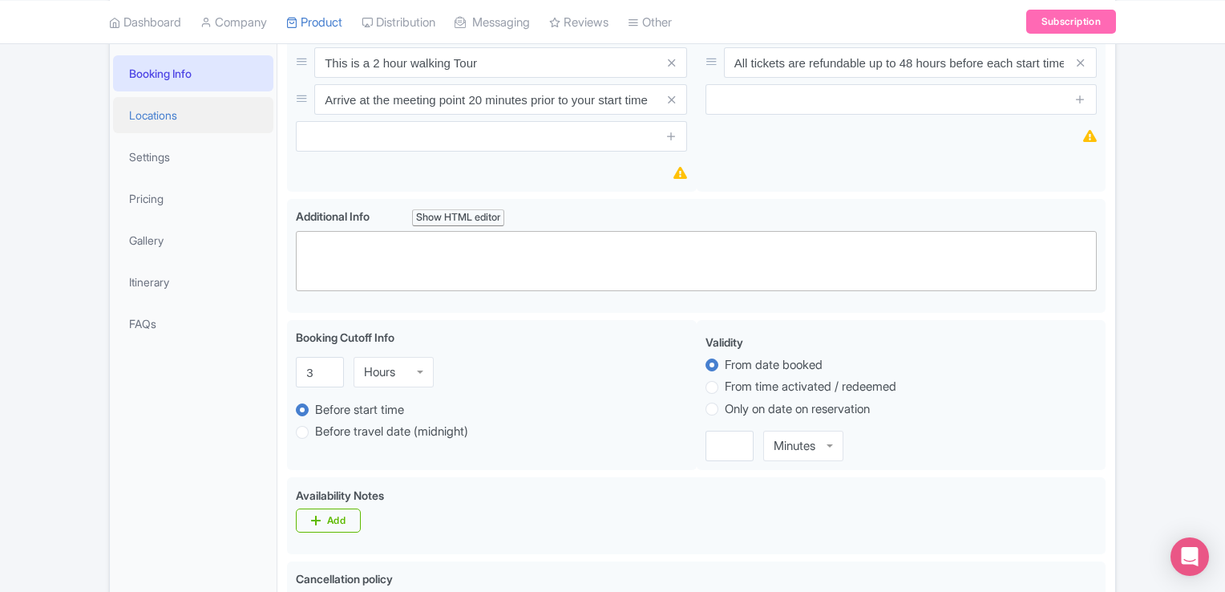
click at [124, 117] on link "Locations" at bounding box center [193, 115] width 160 height 36
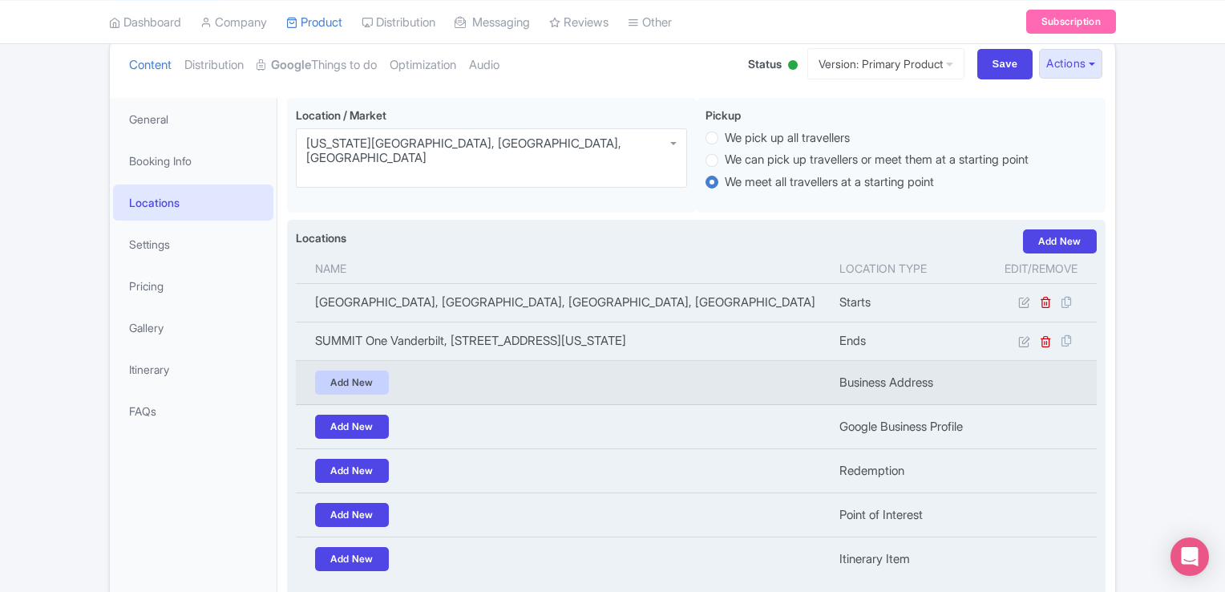
scroll to position [28, 0]
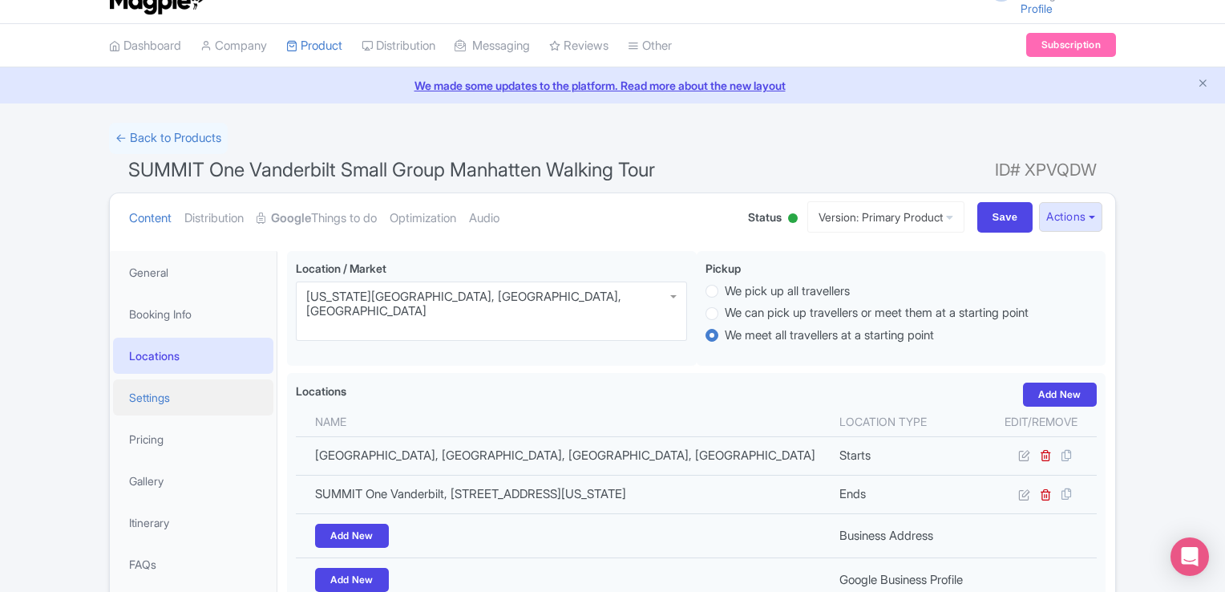
click at [160, 406] on link "Settings" at bounding box center [193, 397] width 160 height 36
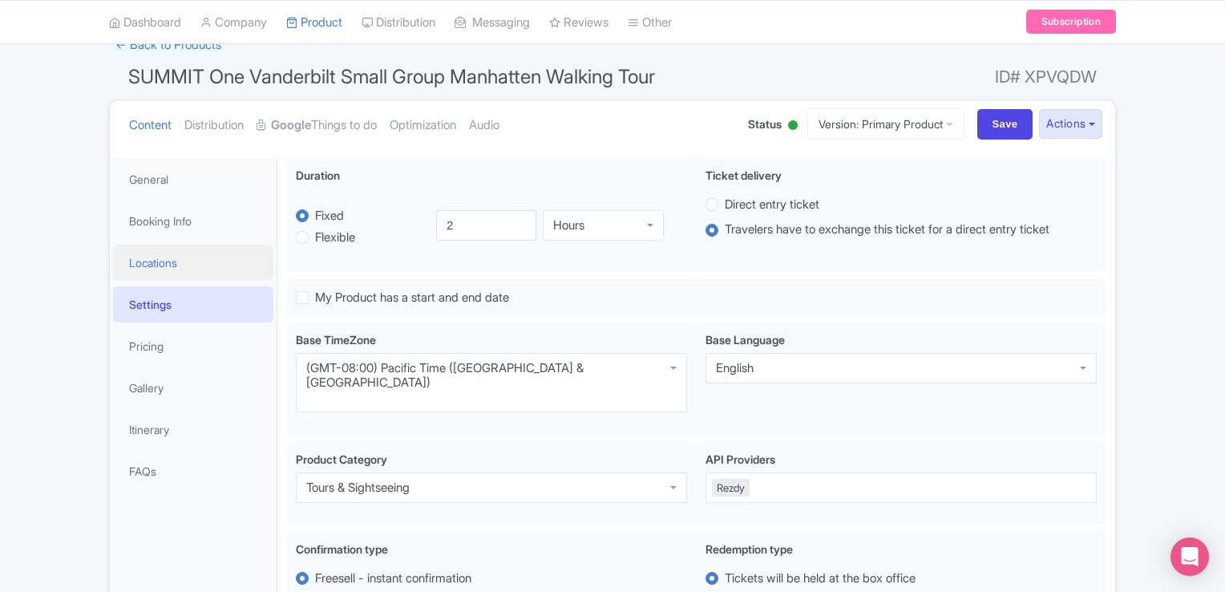
scroll to position [108, 0]
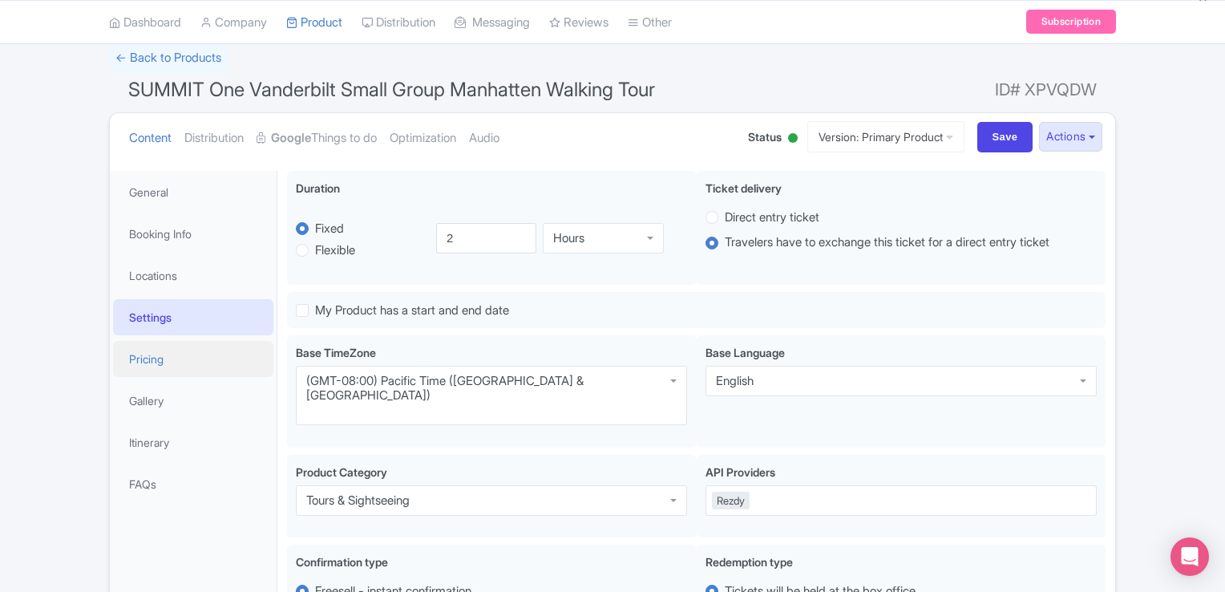
click at [152, 346] on link "Pricing" at bounding box center [193, 359] width 160 height 36
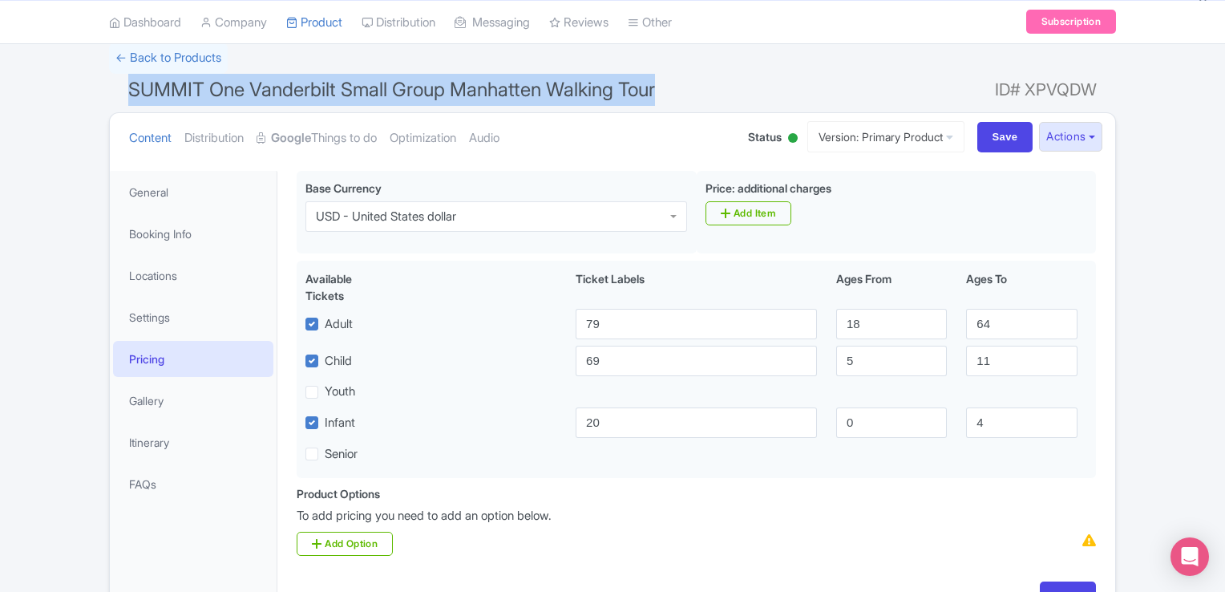
drag, startPoint x: 690, startPoint y: 96, endPoint x: 130, endPoint y: 94, distance: 559.8
click at [130, 94] on h1 "SUMMIT One Vanderbilt Small Group Manhatten Walking Tour ID# XPVQDW" at bounding box center [612, 93] width 1007 height 38
copy span "SUMMIT One Vanderbilt Small Group Manhatten Walking Tour"
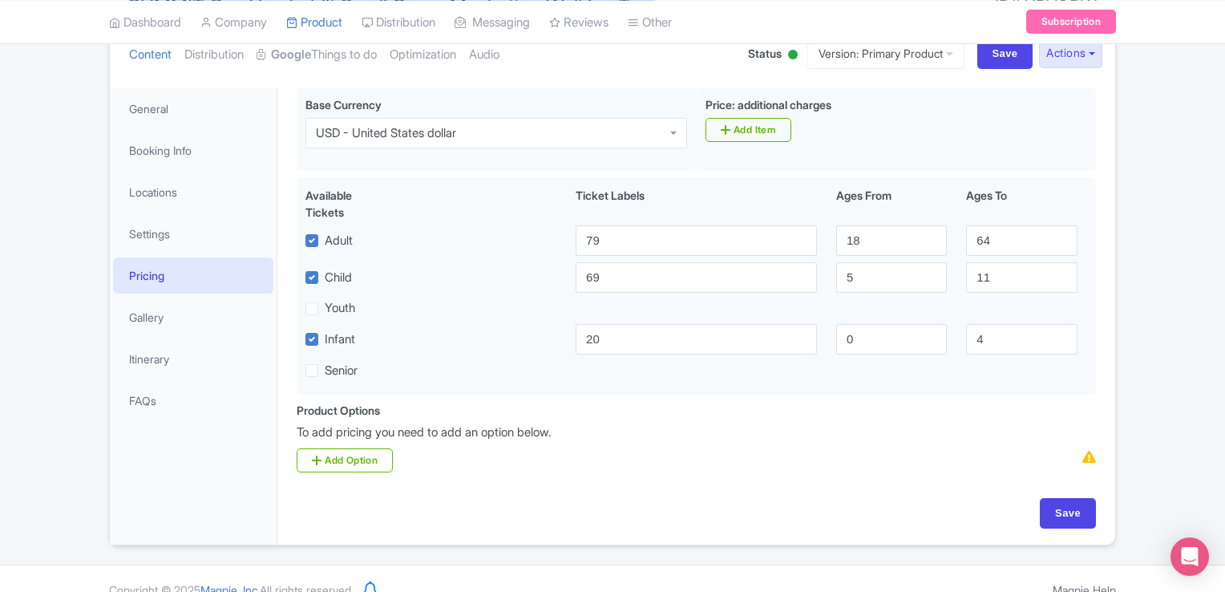
scroll to position [213, 0]
